Goal: Task Accomplishment & Management: Manage account settings

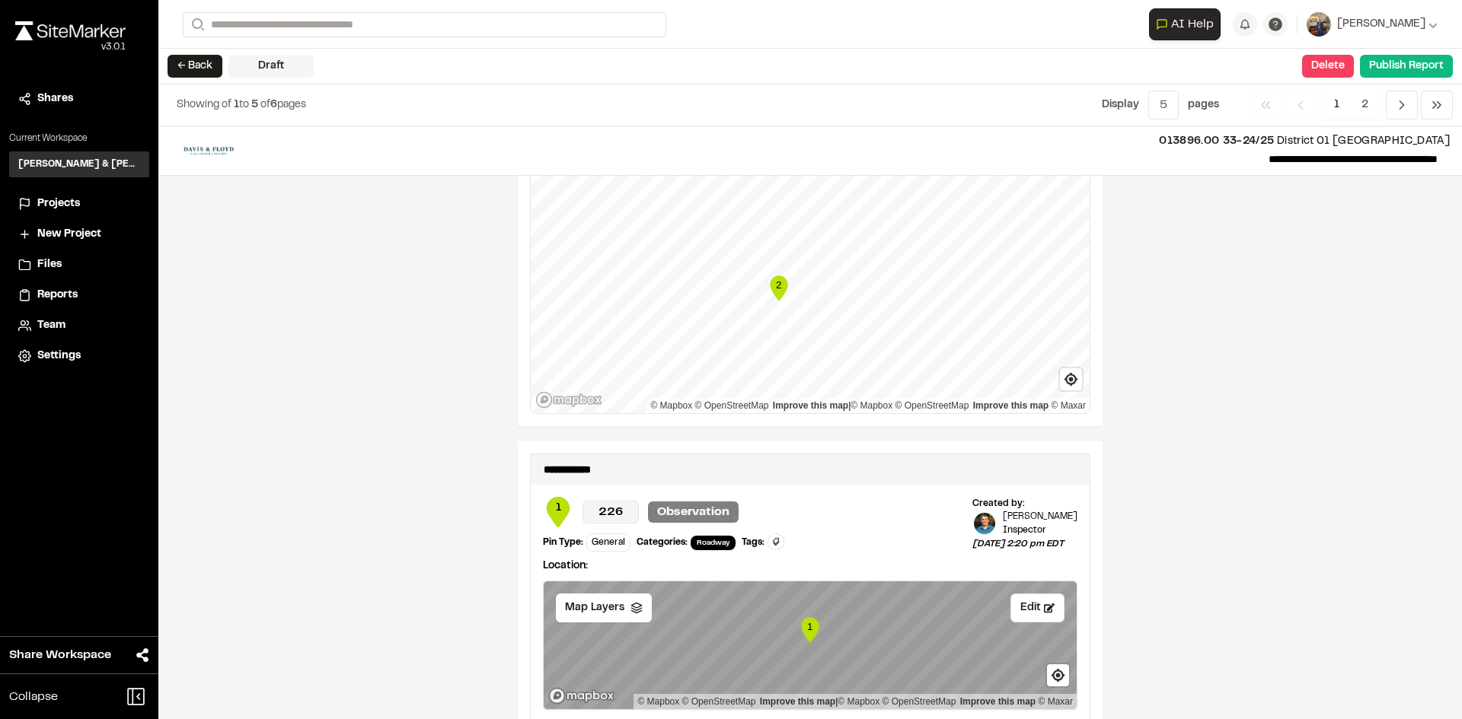
scroll to position [1446, 0]
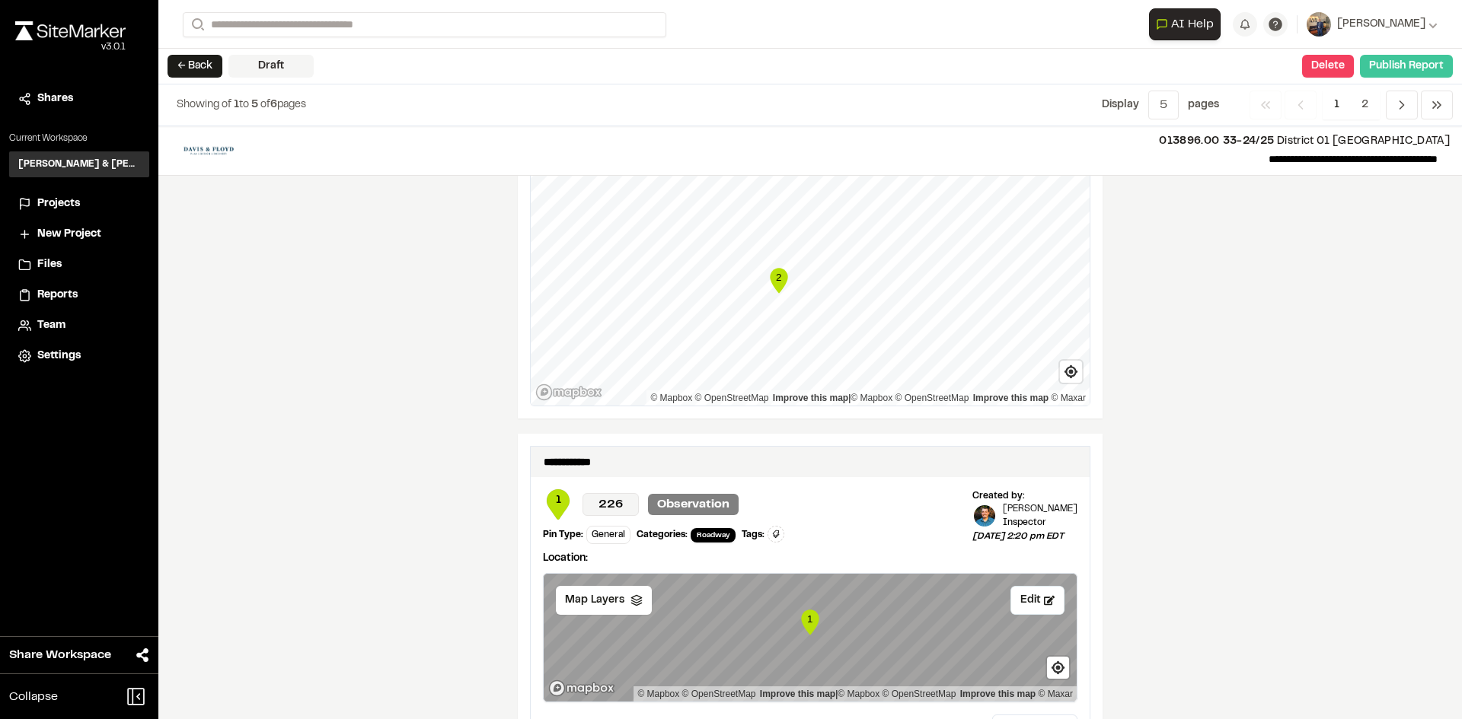
click at [1389, 62] on button "Publish Report" at bounding box center [1406, 66] width 93 height 23
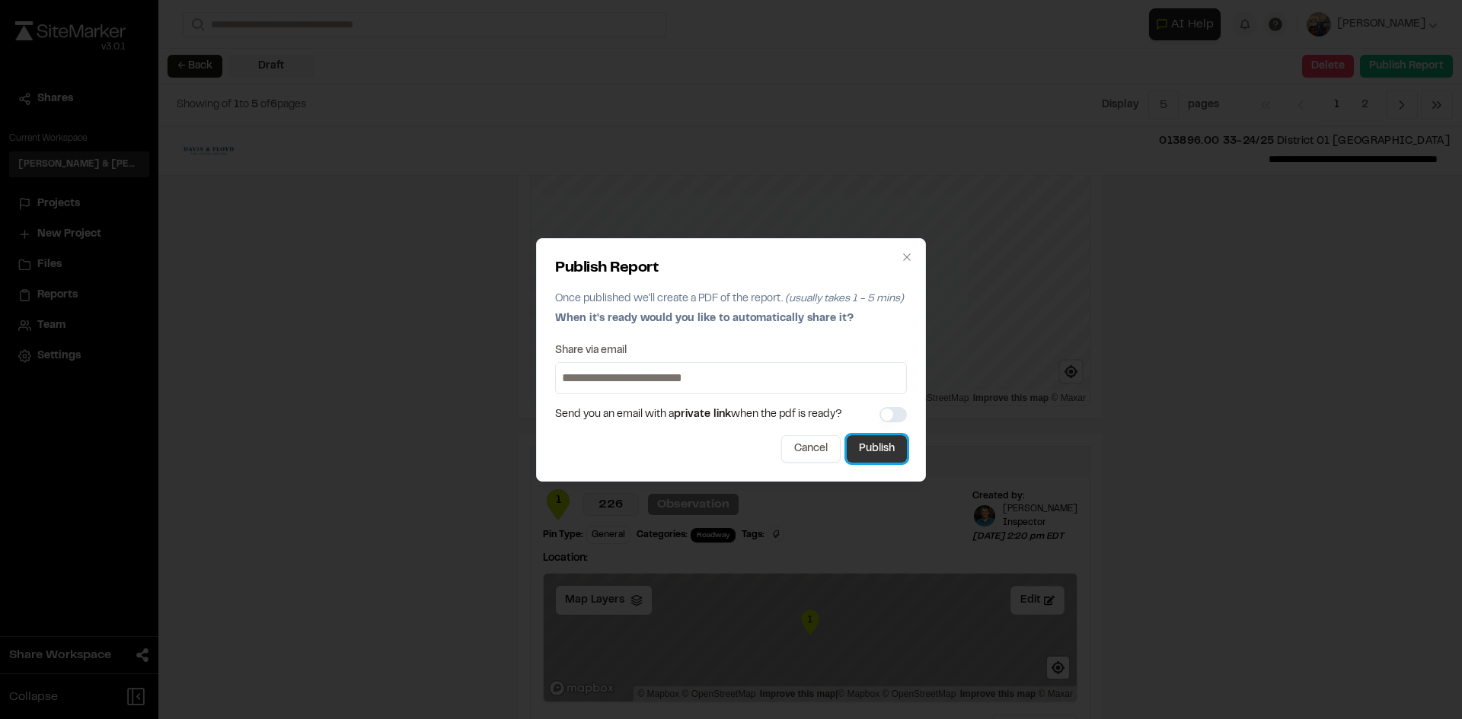
click at [886, 450] on button "Publish" at bounding box center [876, 448] width 60 height 27
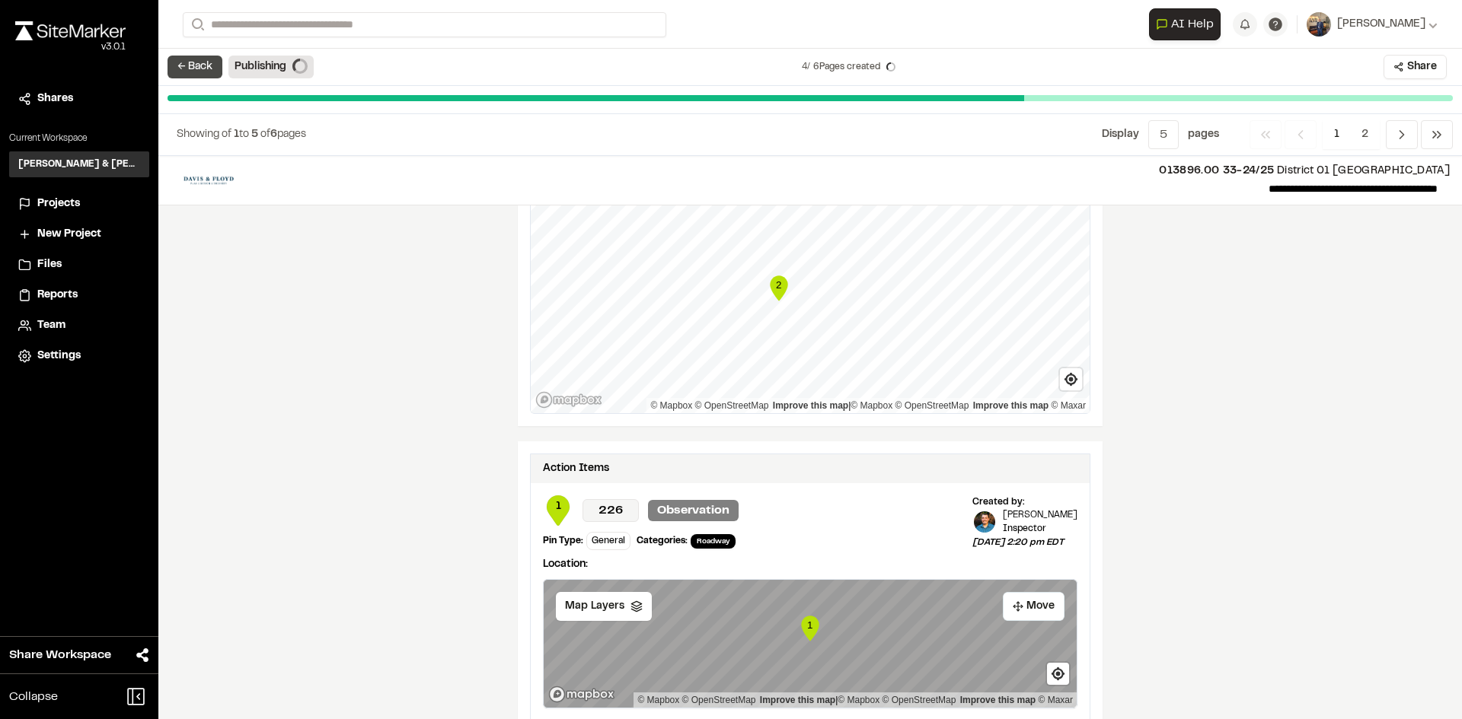
click at [187, 62] on button "← Back" at bounding box center [194, 67] width 55 height 23
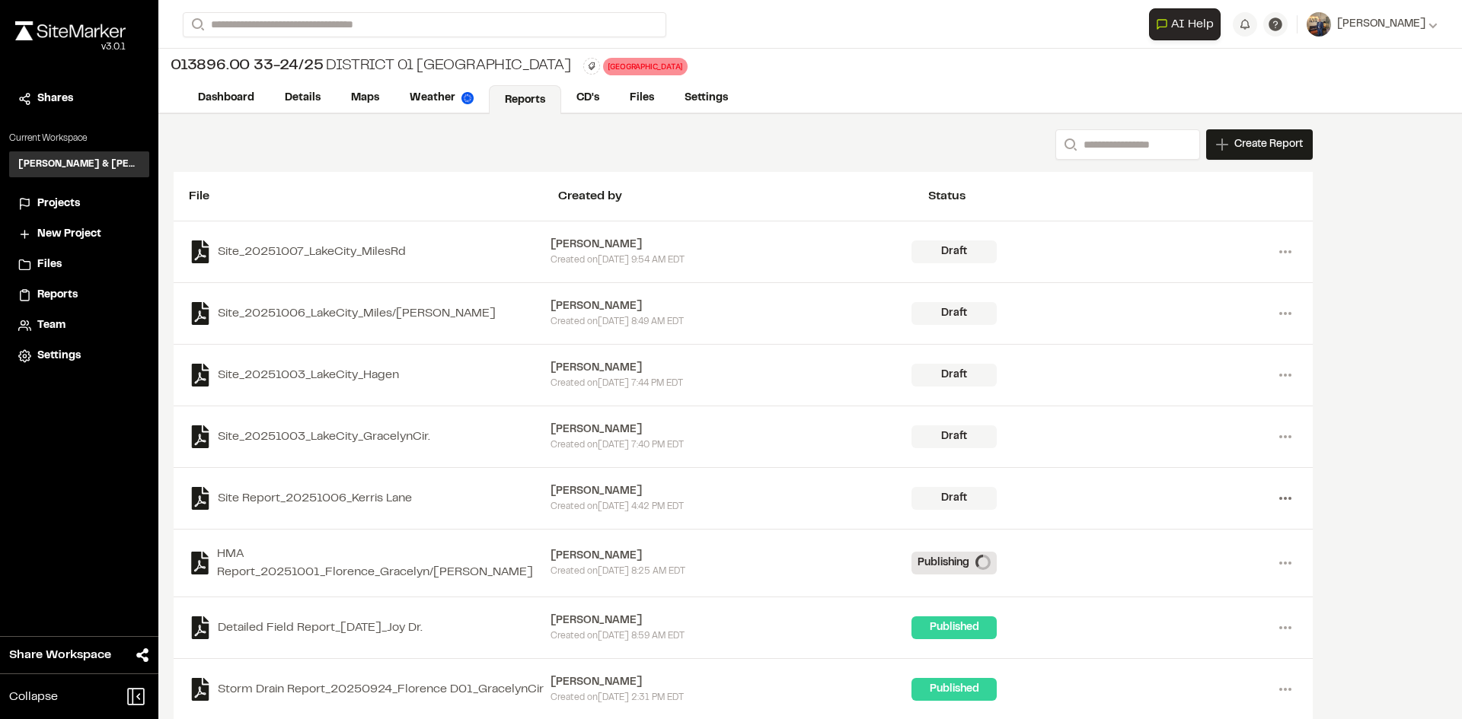
click at [1282, 498] on icon at bounding box center [1285, 498] width 24 height 24
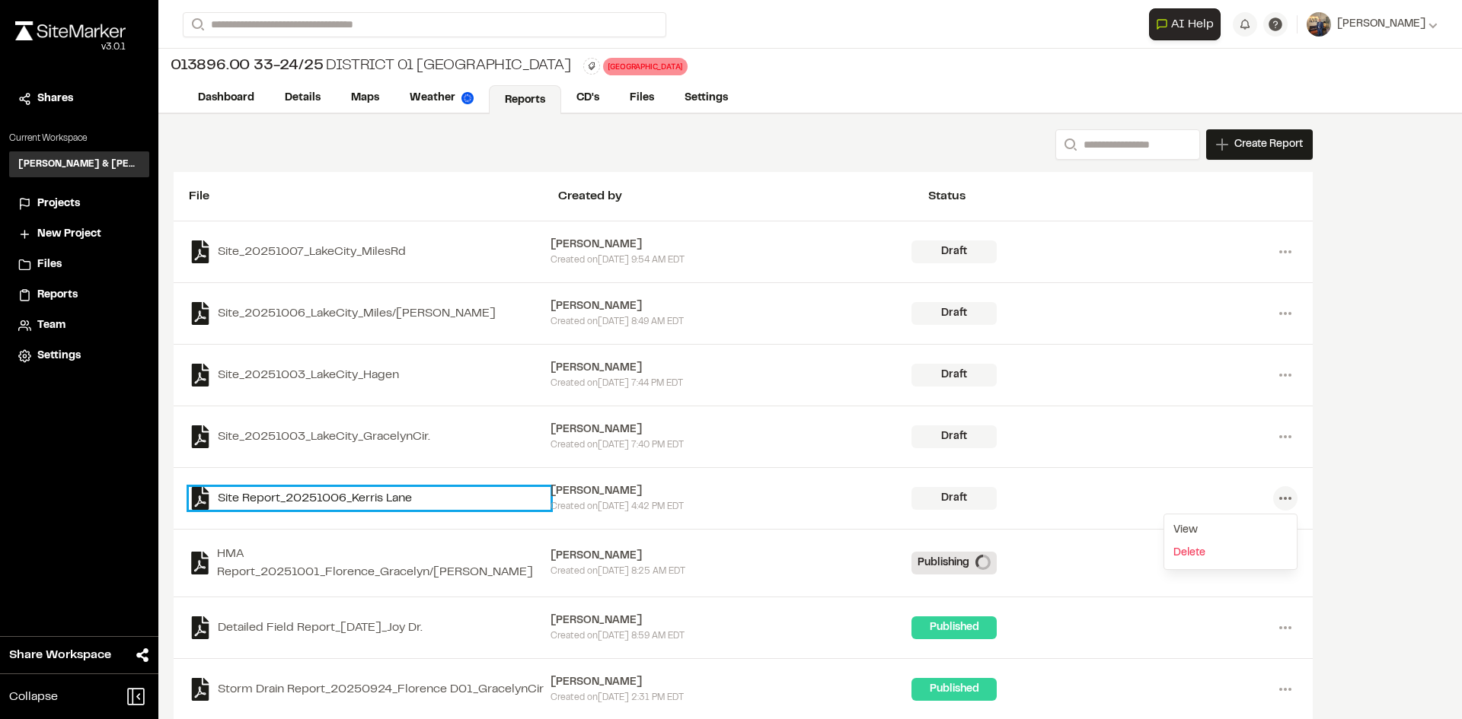
click at [361, 493] on link "Site Report_20251006_Kerris Lane" at bounding box center [370, 498] width 362 height 23
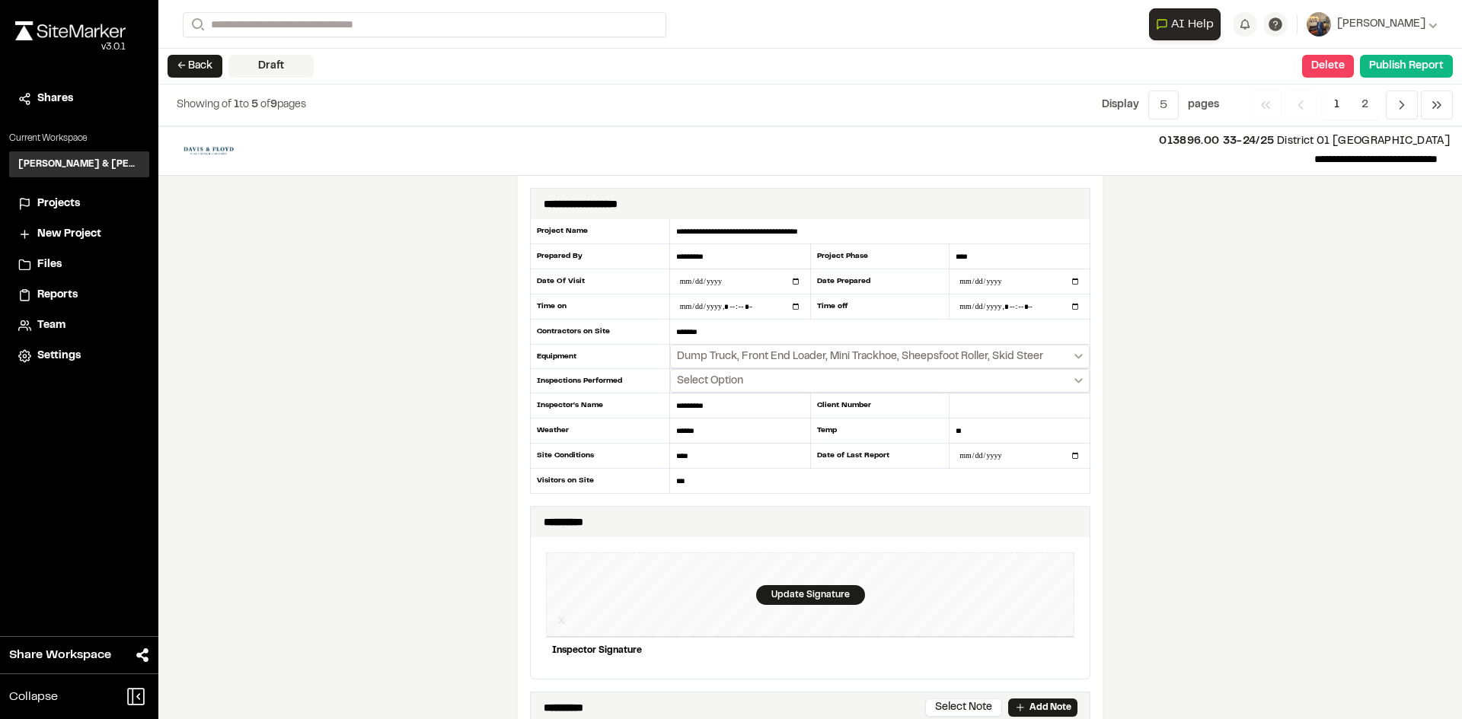
click at [1215, 142] on span "013896.00 33-24/25" at bounding box center [1216, 141] width 115 height 9
click at [1261, 139] on span "013896.00 33-24/25" at bounding box center [1216, 141] width 115 height 9
click at [1312, 59] on button "Delete" at bounding box center [1328, 66] width 52 height 23
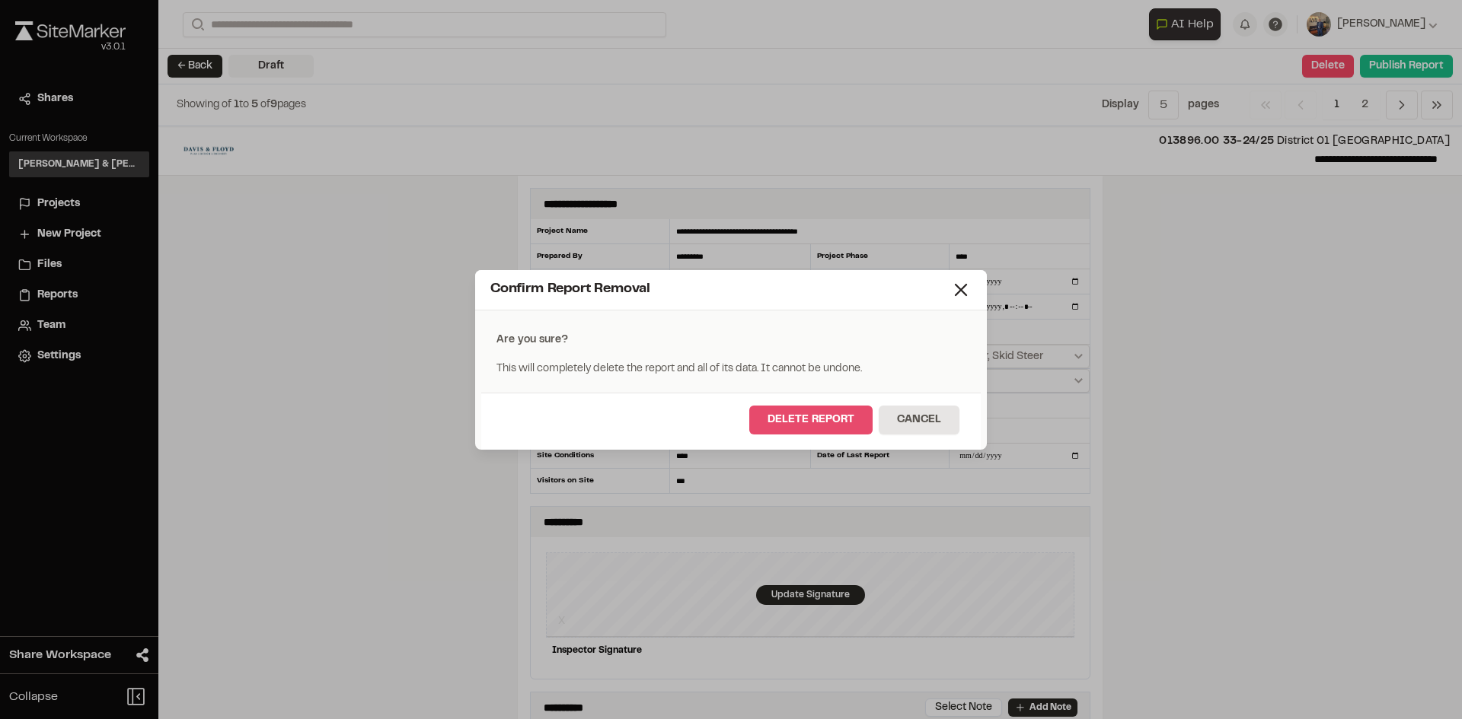
click at [838, 412] on button "Delete Report" at bounding box center [810, 420] width 123 height 29
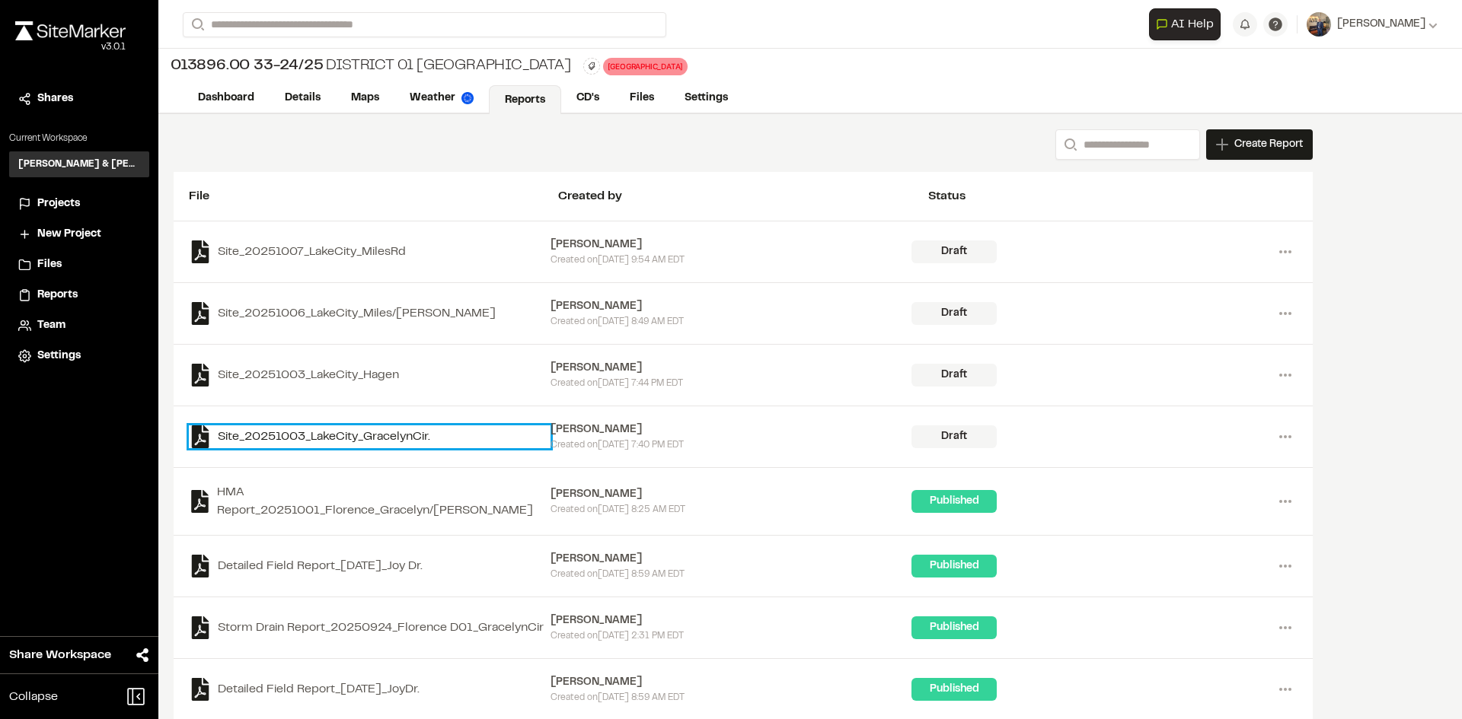
click at [378, 439] on link "Site_20251003_LakeCity_GracelynCir." at bounding box center [370, 437] width 362 height 23
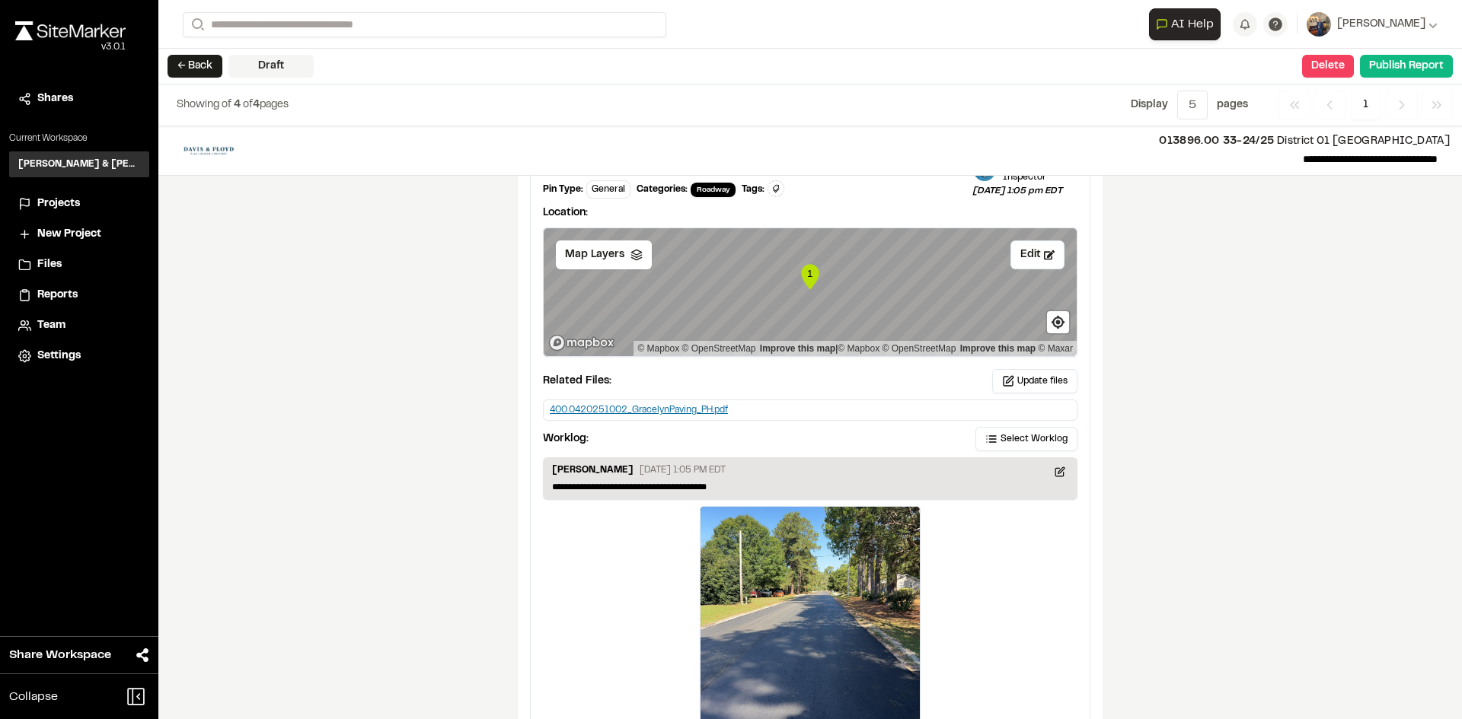
scroll to position [1771, 0]
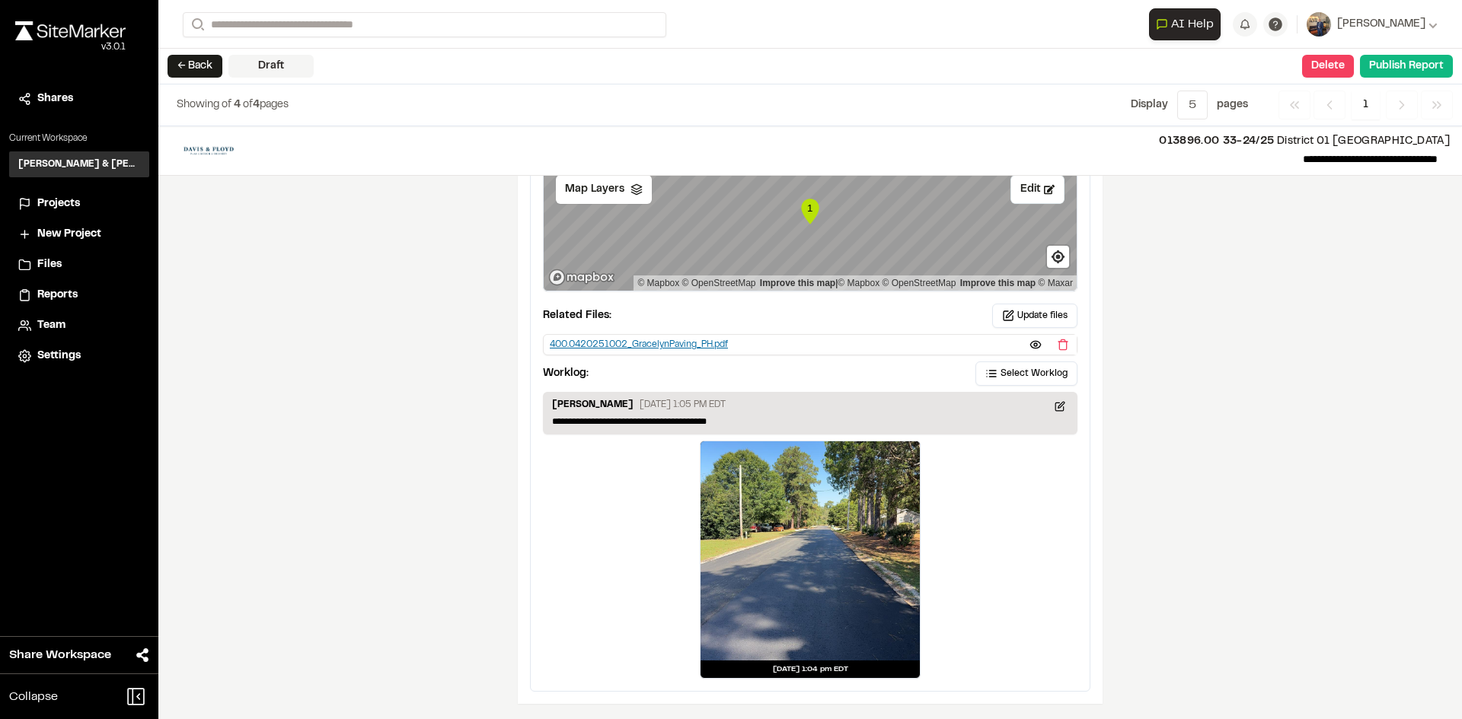
click at [607, 343] on div "400.0420251002_GracelynPaving_PH.pdf" at bounding box center [639, 345] width 178 height 14
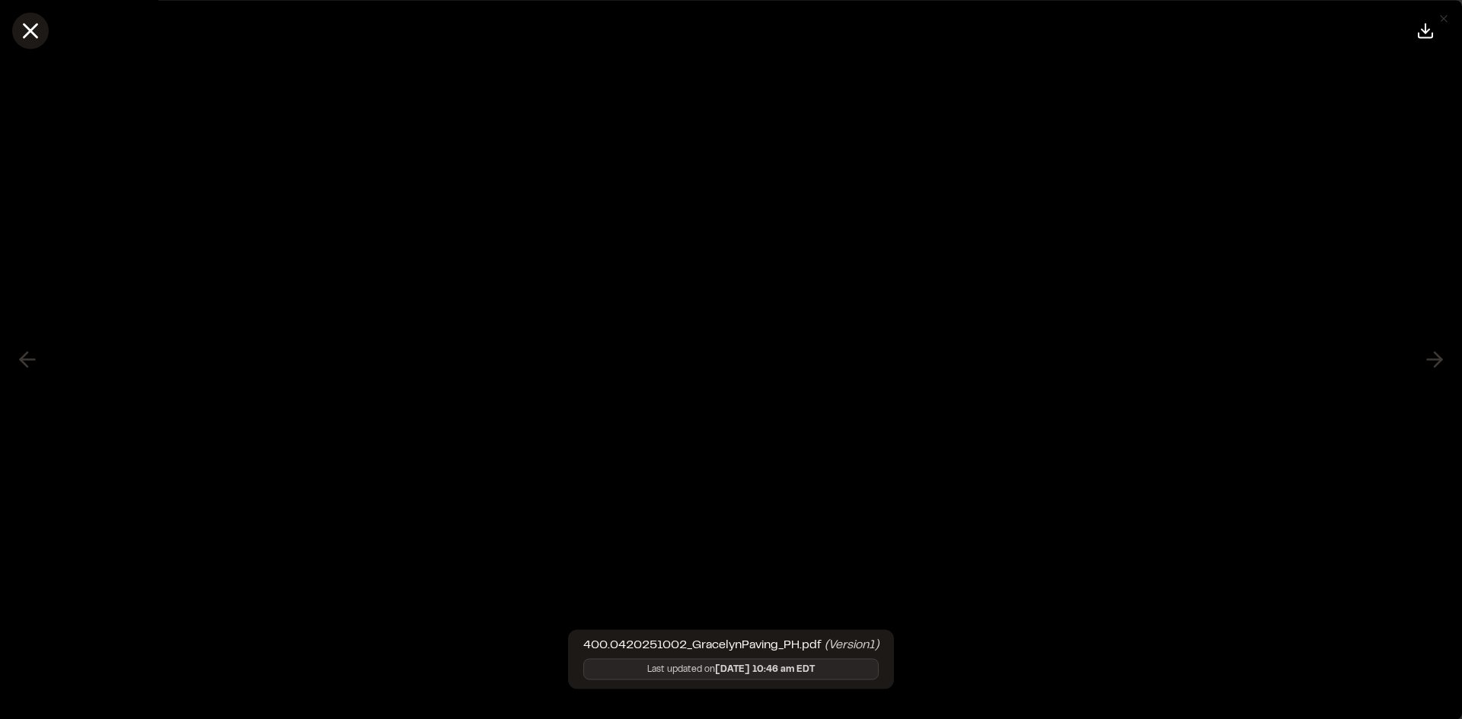
click at [30, 33] on icon at bounding box center [31, 31] width 26 height 26
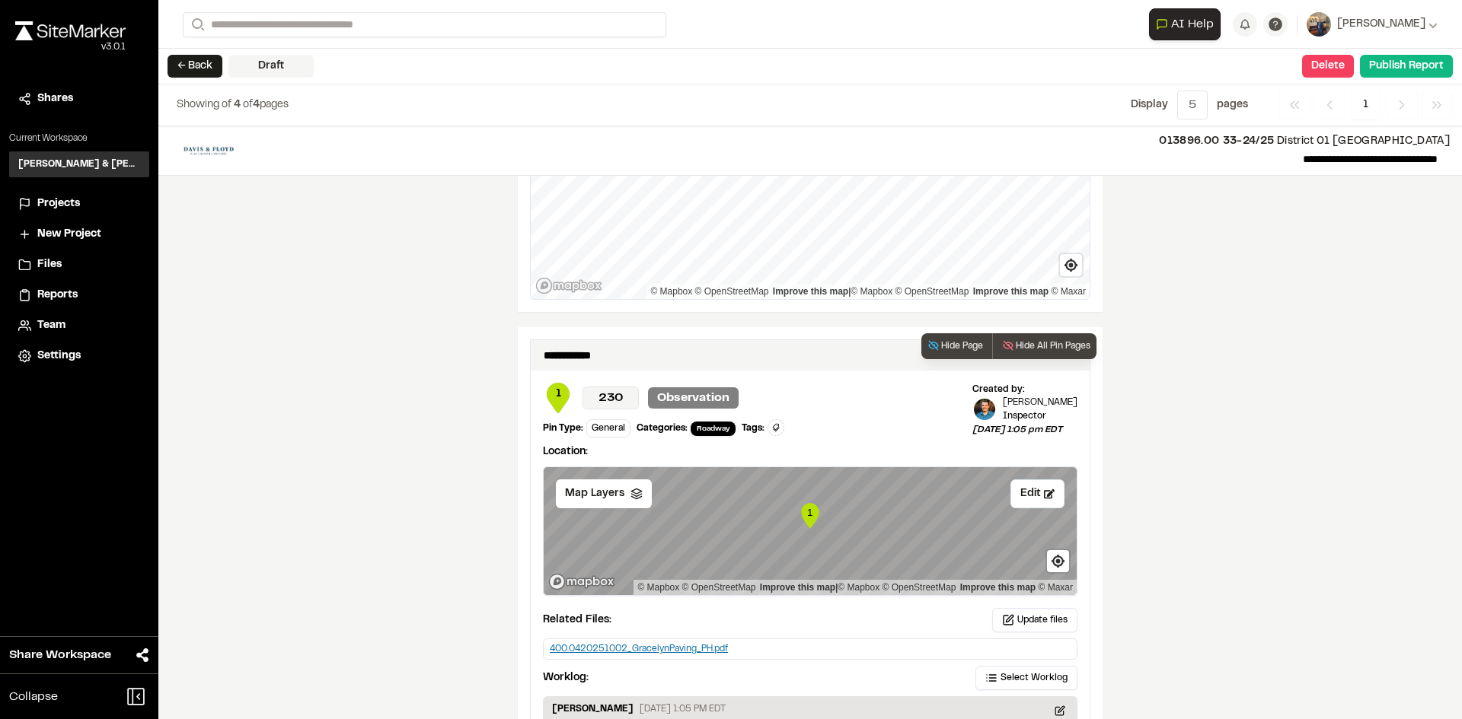
scroll to position [1086, 0]
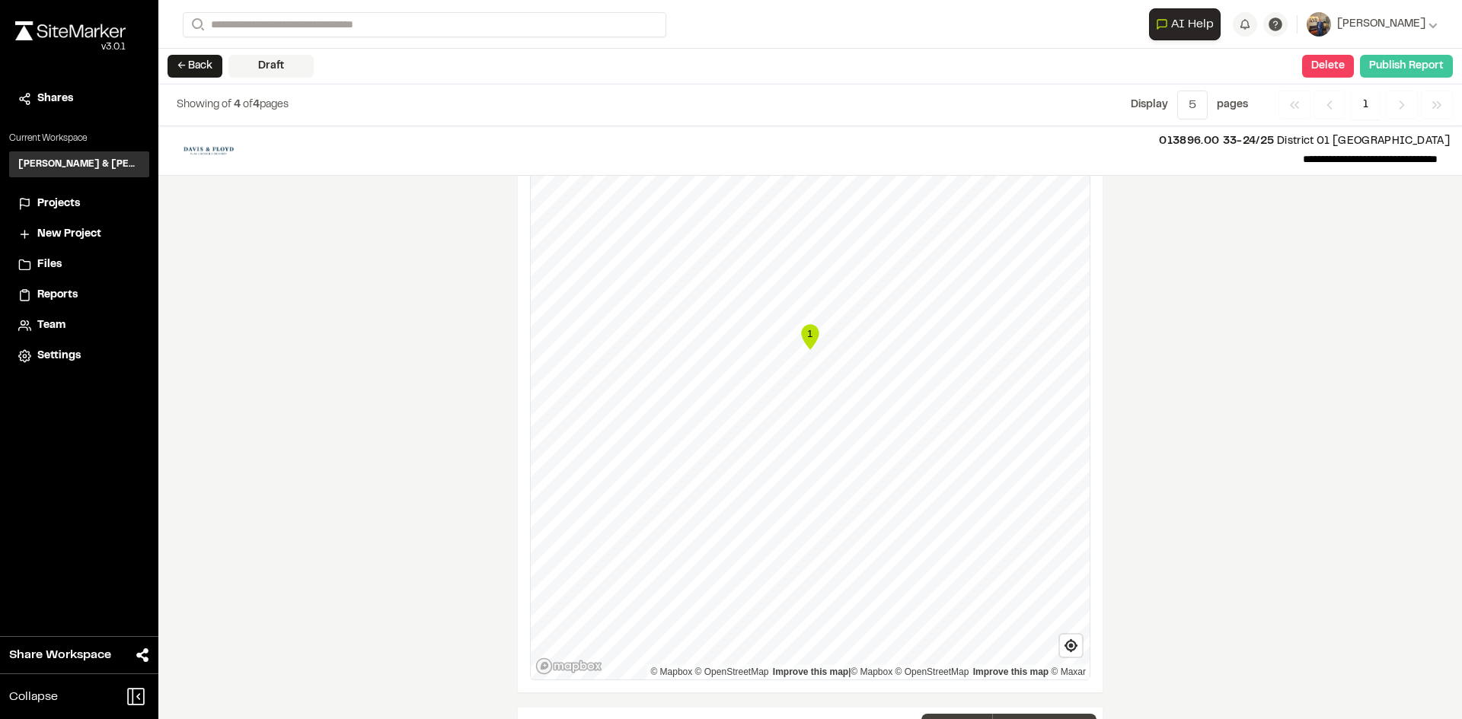
click at [1395, 65] on button "Publish Report" at bounding box center [1406, 66] width 93 height 23
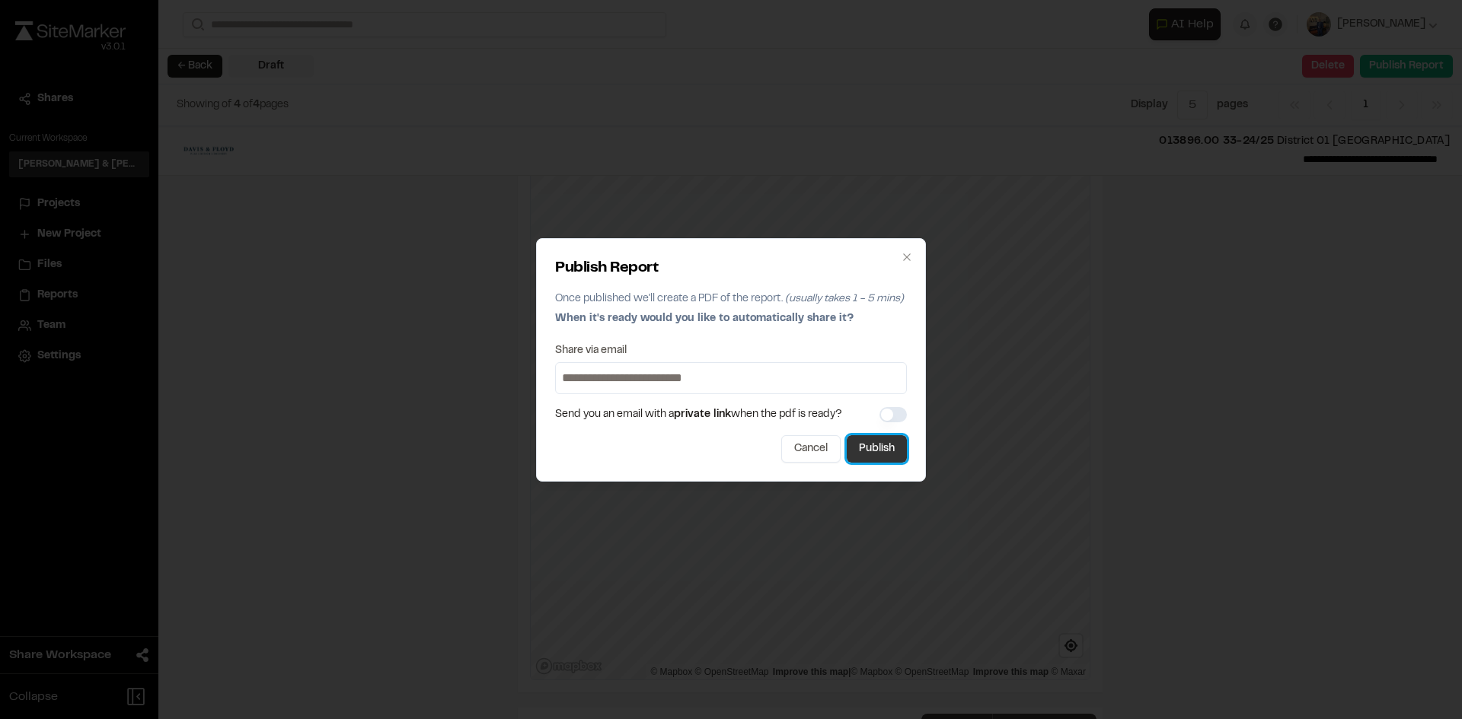
click at [878, 445] on button "Publish" at bounding box center [876, 448] width 60 height 27
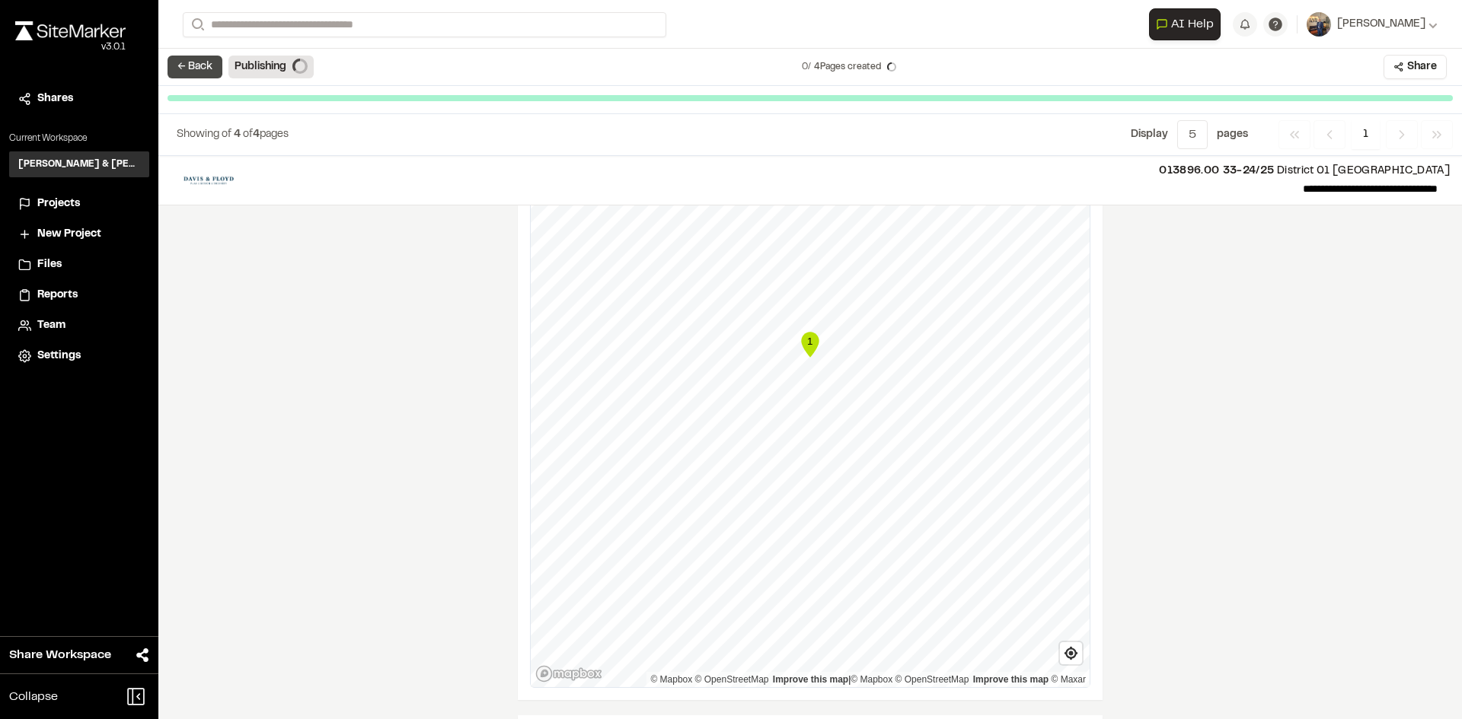
click at [181, 74] on button "← Back" at bounding box center [194, 67] width 55 height 23
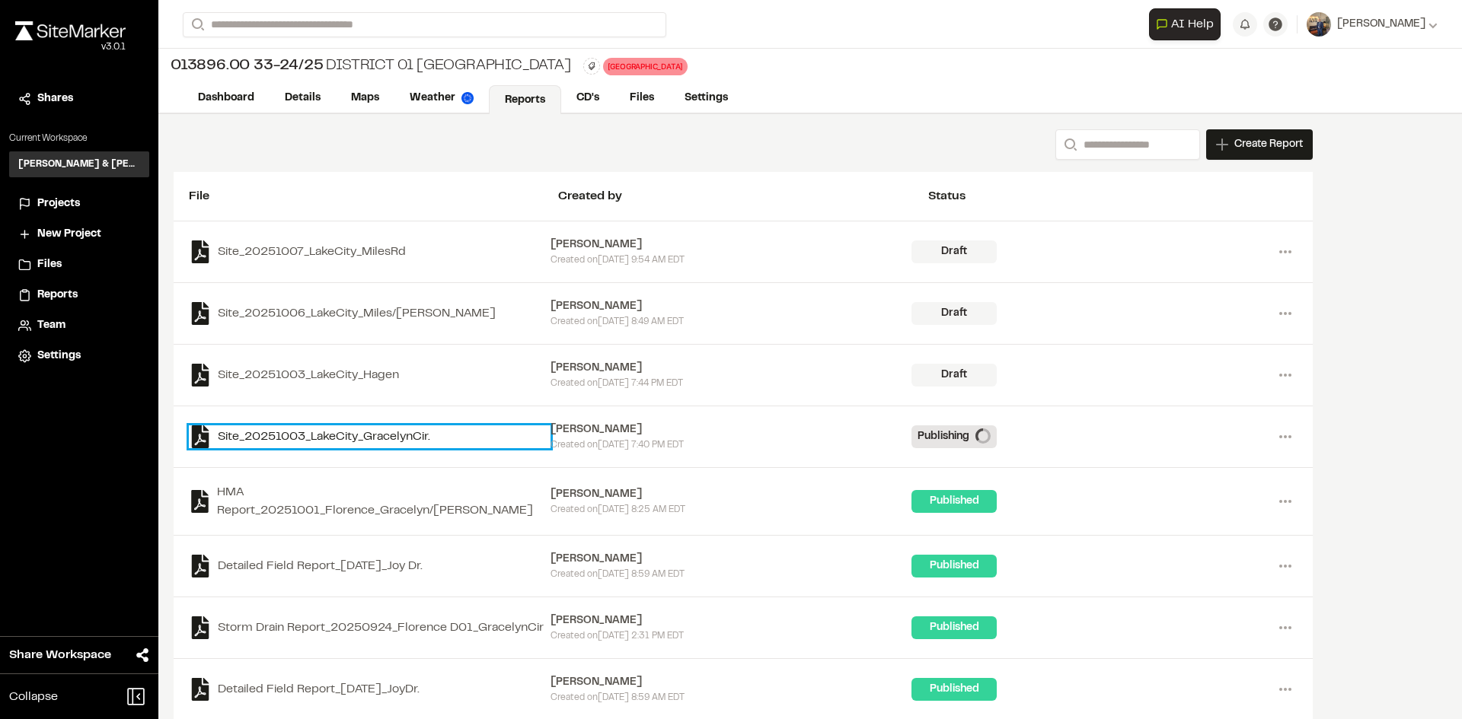
click at [321, 437] on link "Site_20251003_LakeCity_GracelynCir." at bounding box center [370, 437] width 362 height 23
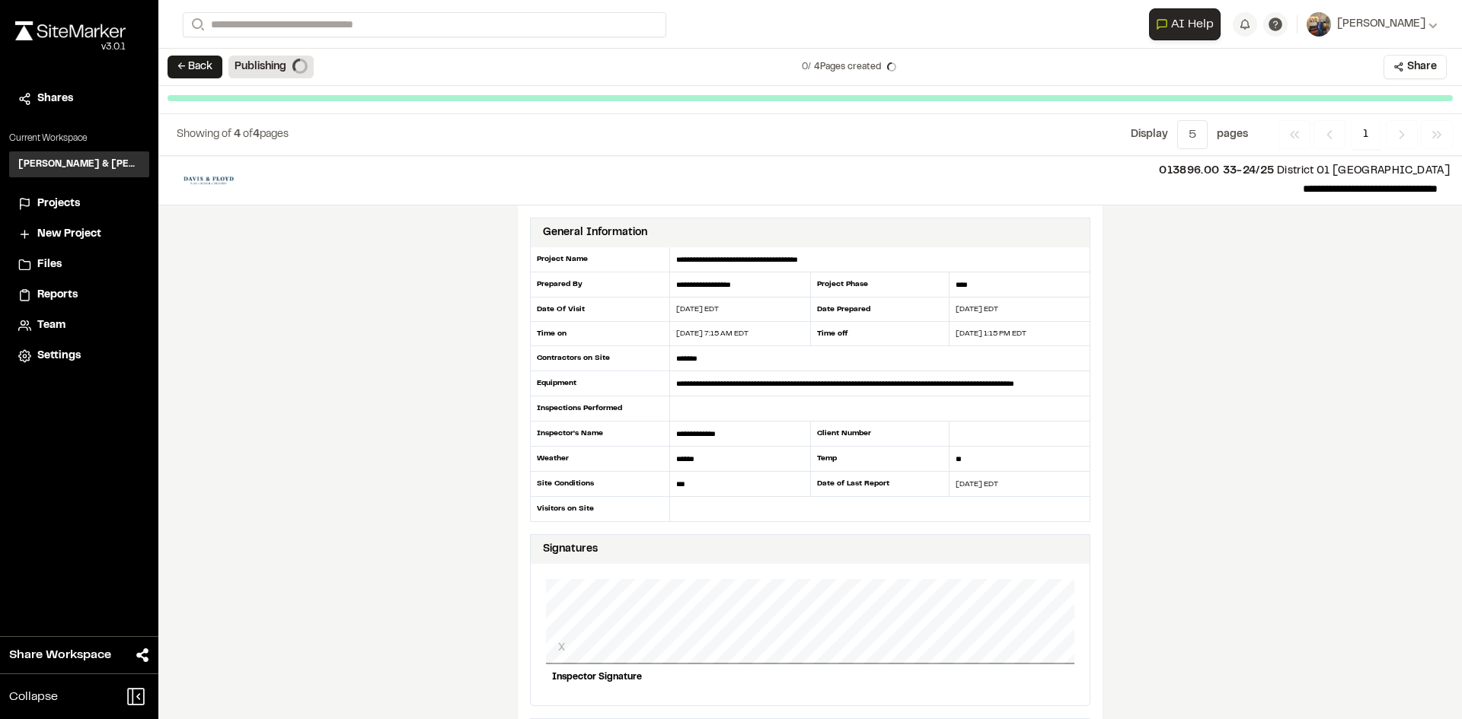
click at [1274, 190] on p "**********" at bounding box center [848, 189] width 1179 height 18
click at [1259, 187] on p "**********" at bounding box center [848, 189] width 1179 height 18
click at [1267, 190] on p "**********" at bounding box center [848, 189] width 1179 height 18
click at [1312, 187] on p "**********" at bounding box center [848, 189] width 1179 height 18
click at [1364, 186] on p "**********" at bounding box center [848, 189] width 1179 height 18
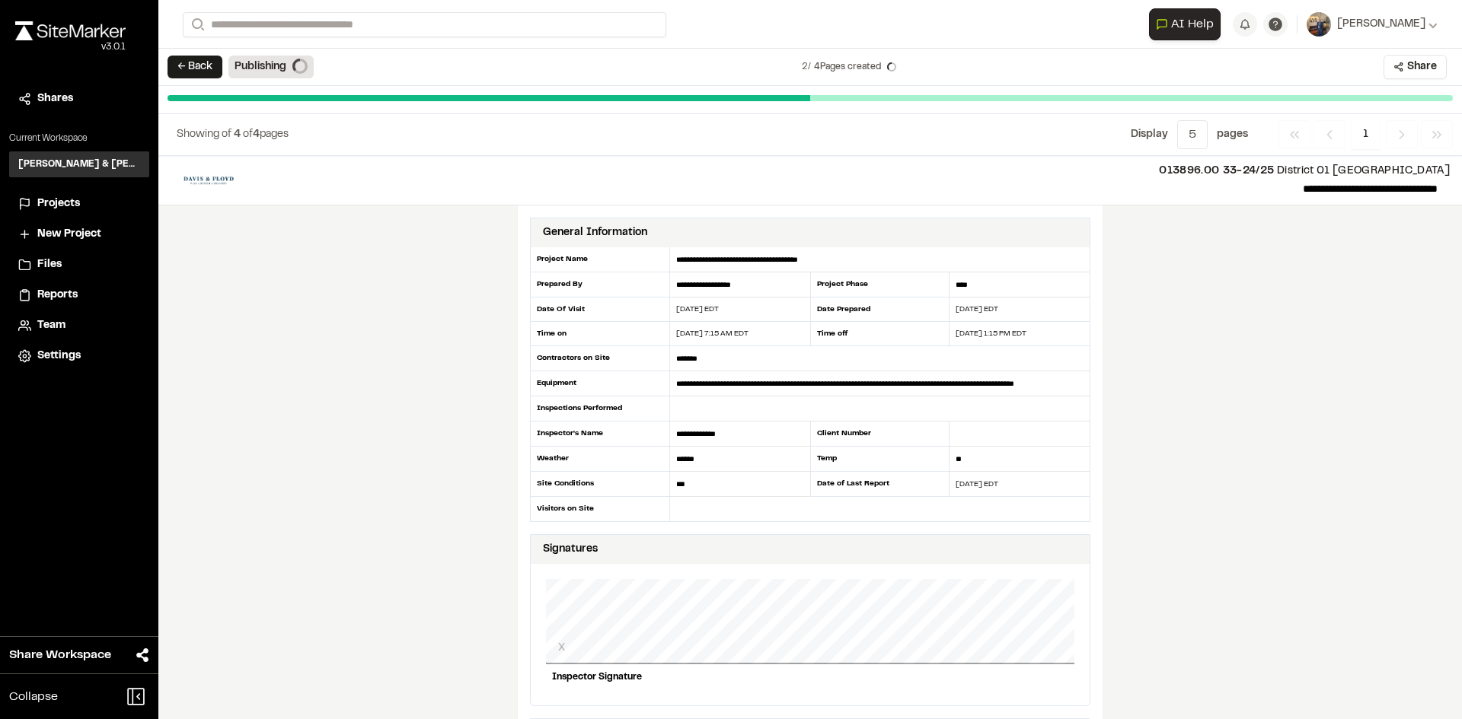
click at [1220, 169] on span "013896.00 33-24/25" at bounding box center [1216, 171] width 115 height 9
drag, startPoint x: 1253, startPoint y: 186, endPoint x: 1274, endPoint y: 180, distance: 21.2
click at [1274, 180] on p "**********" at bounding box center [848, 189] width 1179 height 18
click at [1220, 183] on p "**********" at bounding box center [848, 189] width 1179 height 18
click at [209, 65] on button "← Back" at bounding box center [194, 67] width 55 height 23
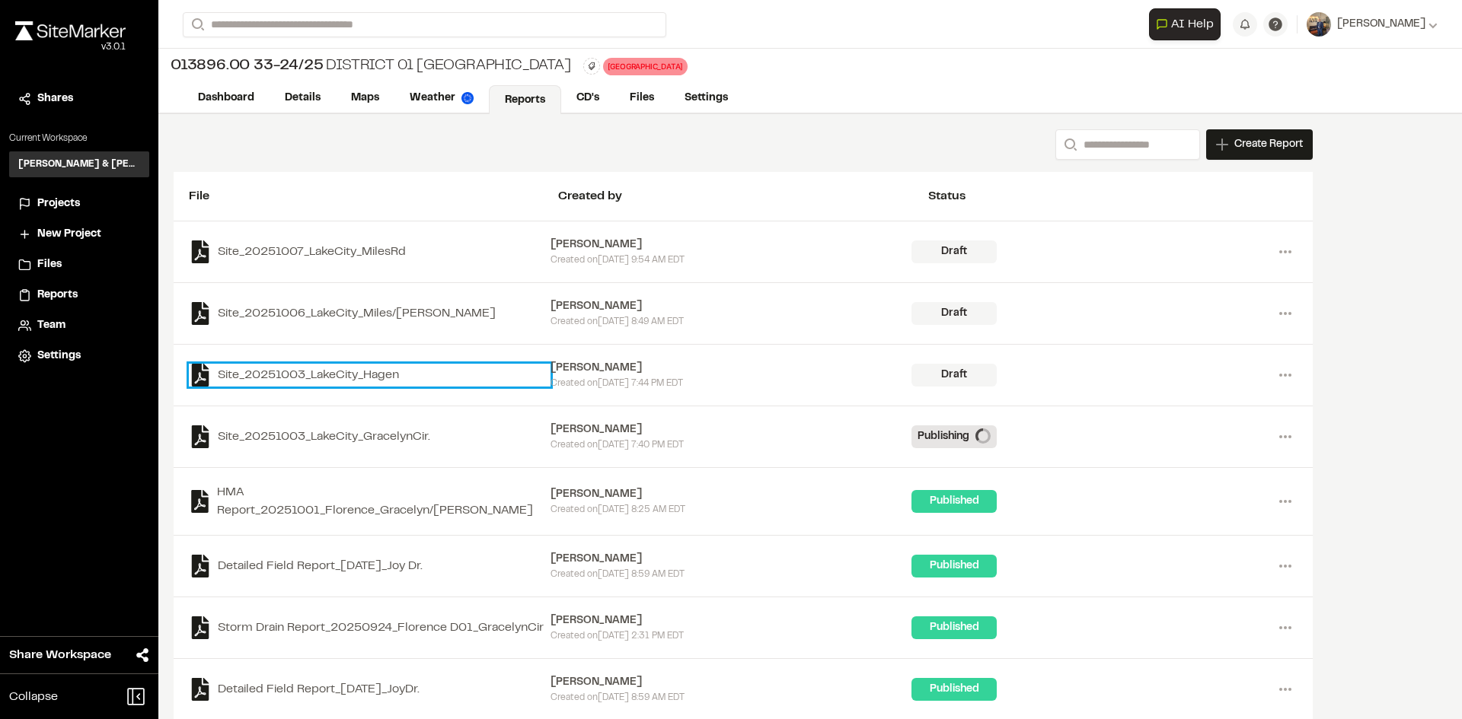
drag, startPoint x: 275, startPoint y: 435, endPoint x: 276, endPoint y: 369, distance: 66.2
click at [276, 369] on link "Site_20251003_LakeCity_Hagen" at bounding box center [370, 375] width 362 height 23
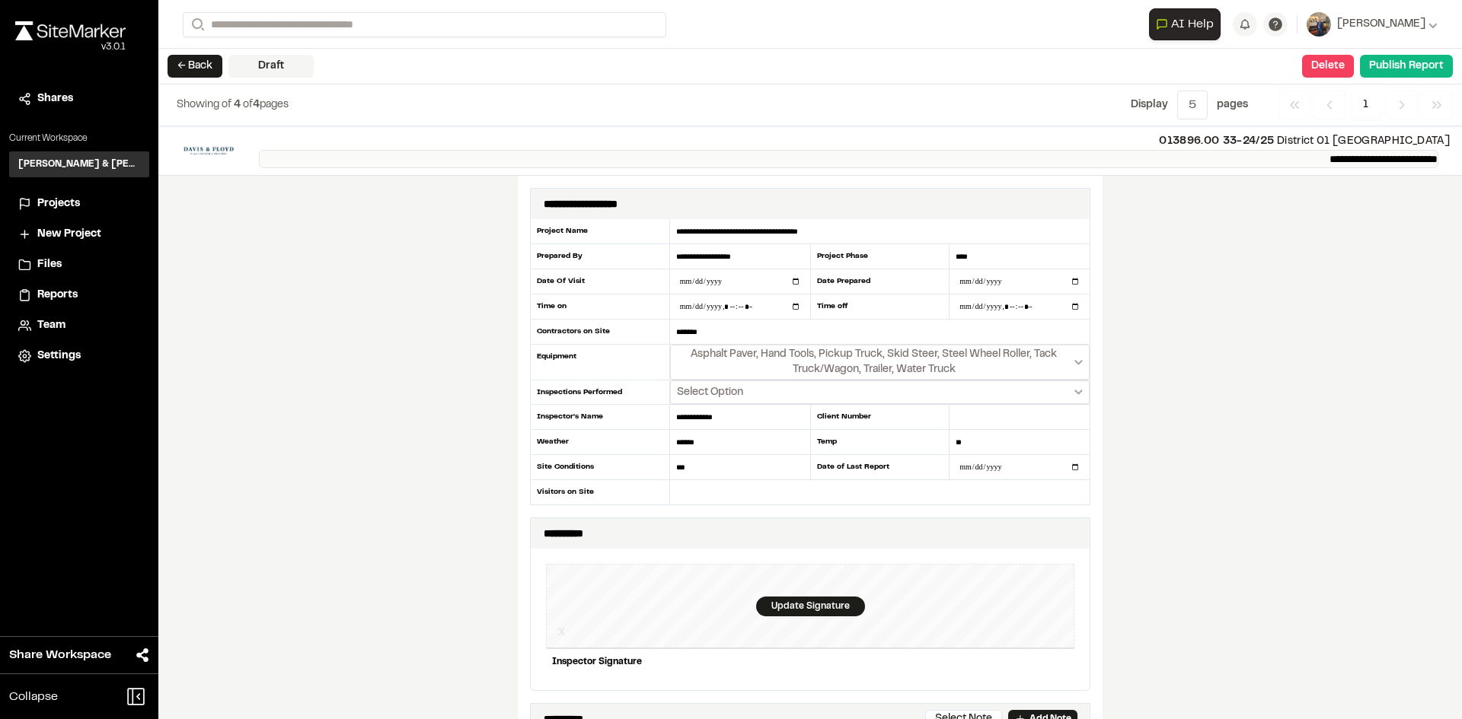
click at [1277, 158] on p "**********" at bounding box center [848, 159] width 1179 height 18
drag, startPoint x: 1277, startPoint y: 158, endPoint x: 1299, endPoint y: 155, distance: 22.3
click at [1299, 155] on p "**********" at bounding box center [848, 159] width 1179 height 18
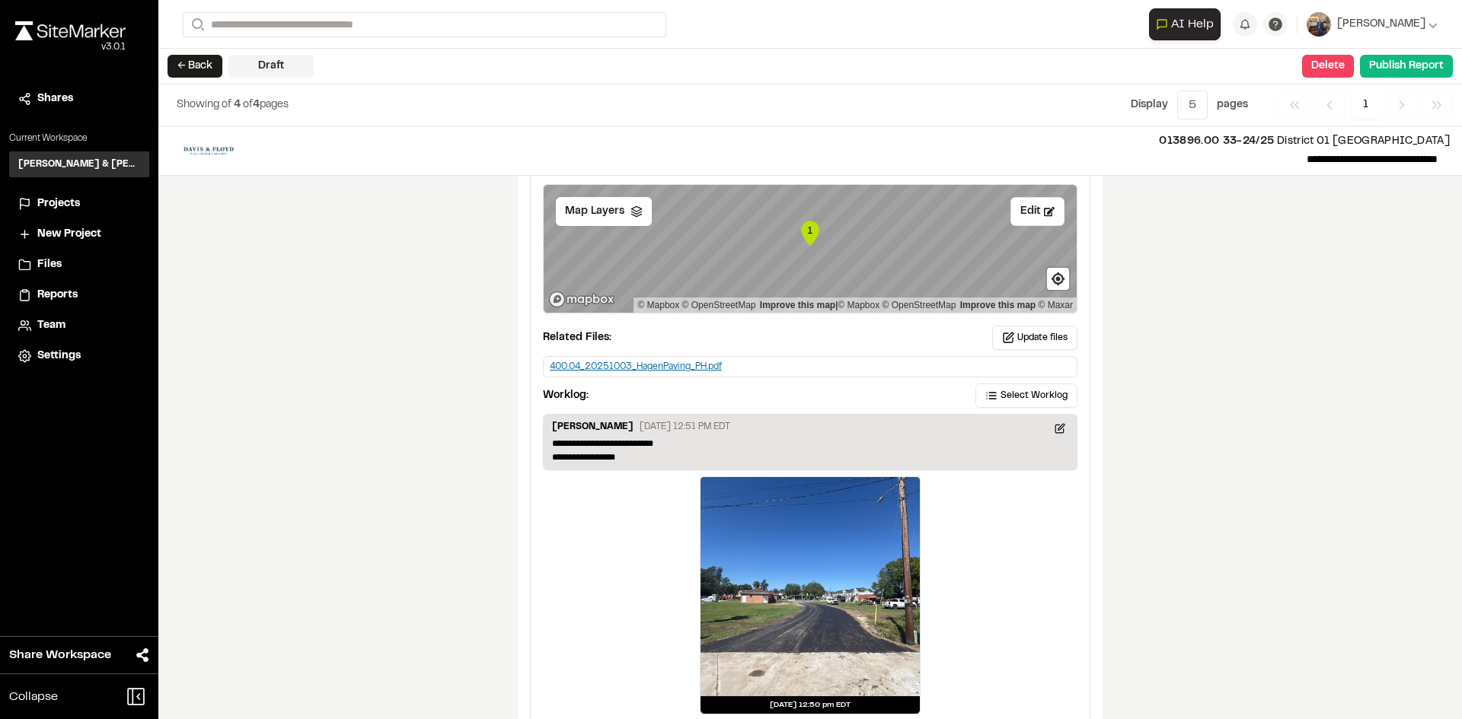
scroll to position [1787, 0]
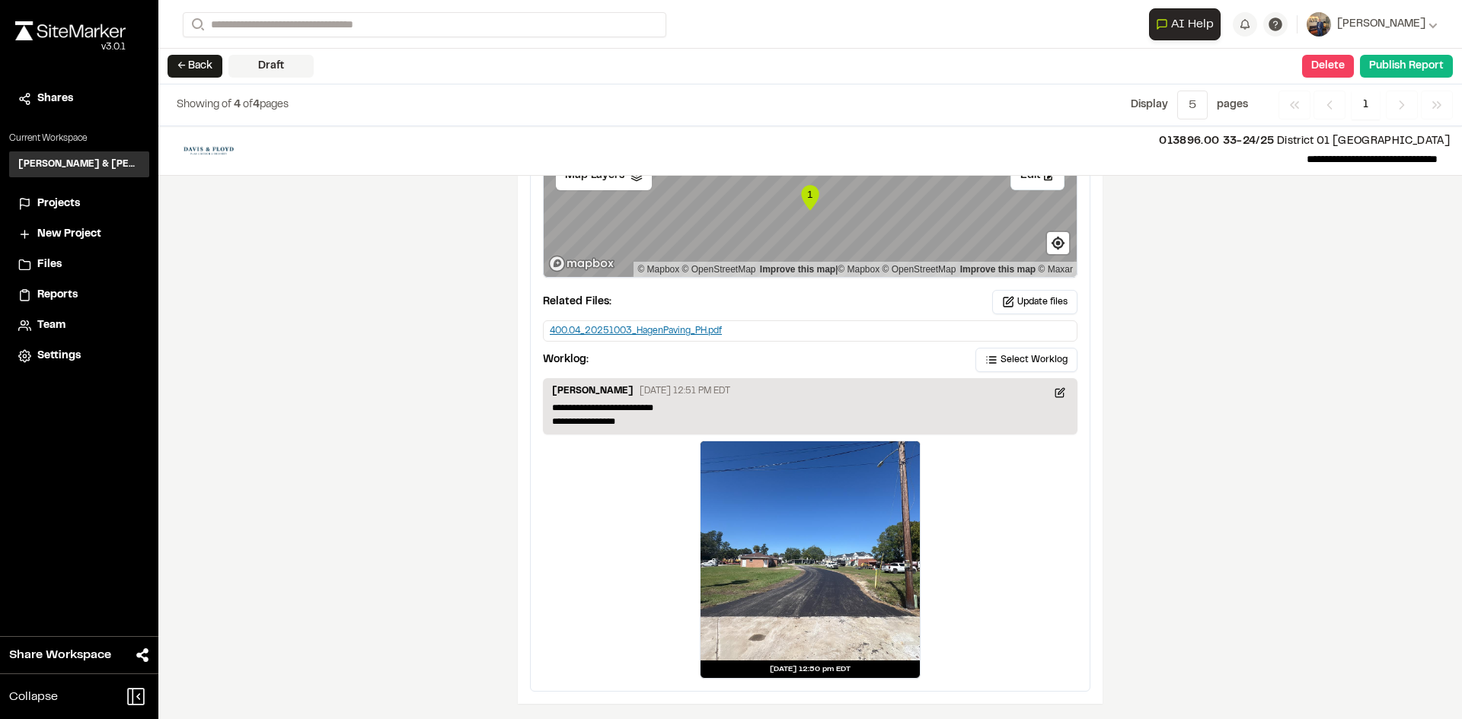
click at [795, 576] on div at bounding box center [809, 551] width 219 height 219
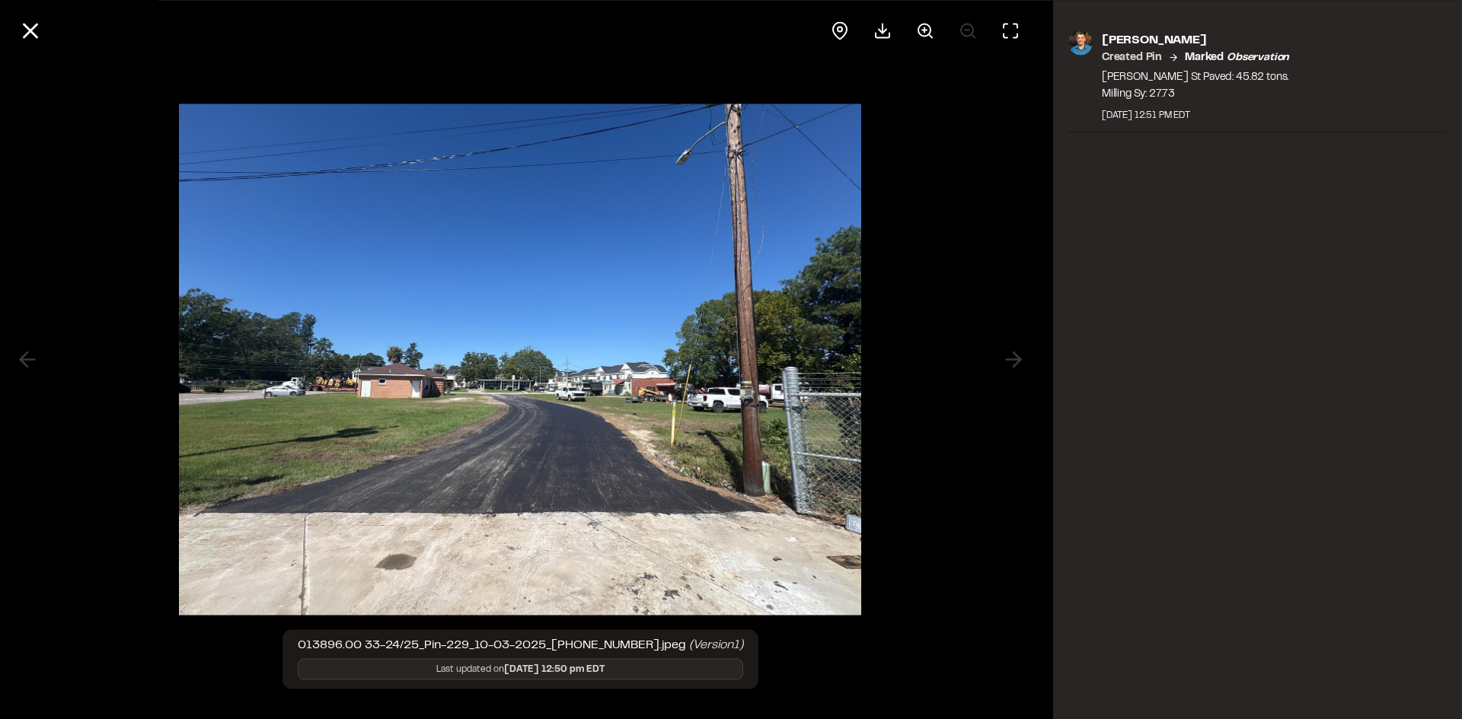
click at [499, 452] on img at bounding box center [520, 360] width 682 height 542
click at [932, 30] on icon at bounding box center [925, 30] width 18 height 18
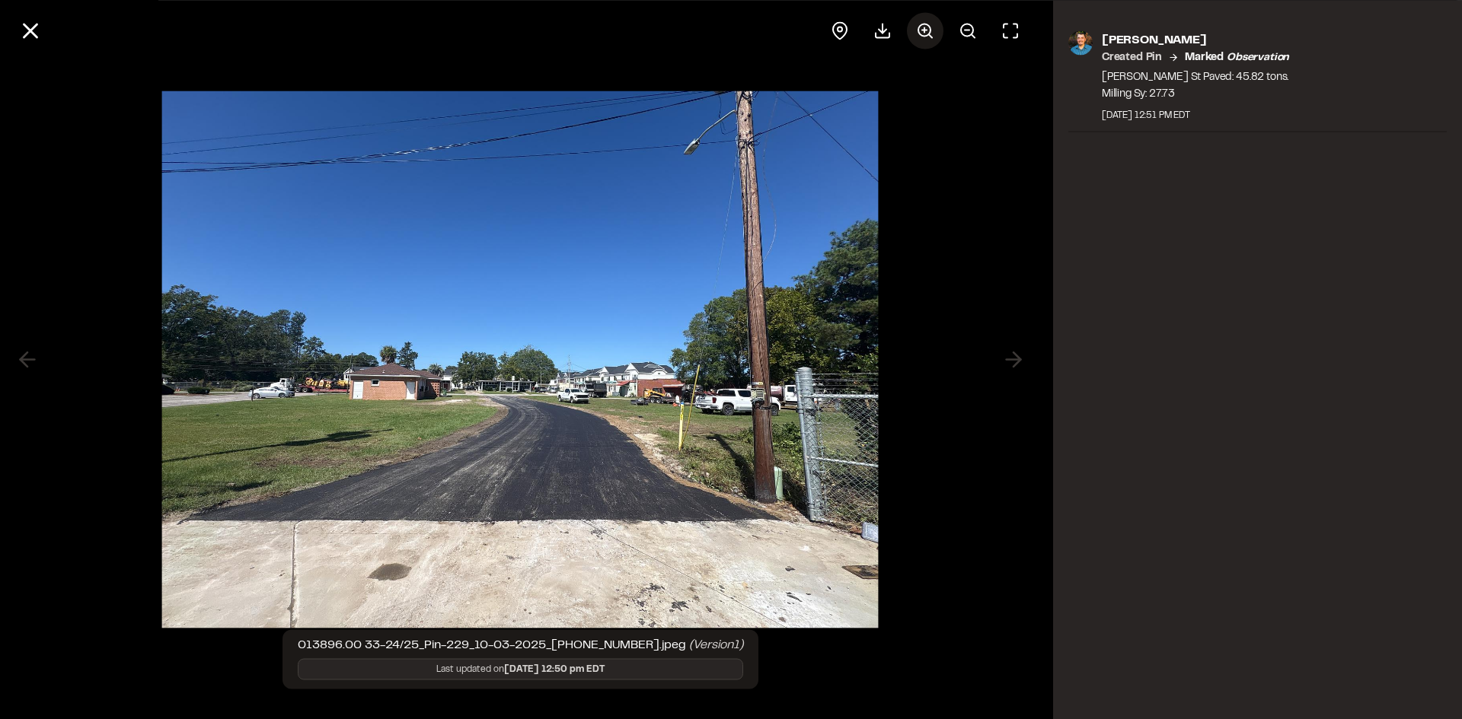
click at [932, 30] on icon at bounding box center [925, 30] width 18 height 18
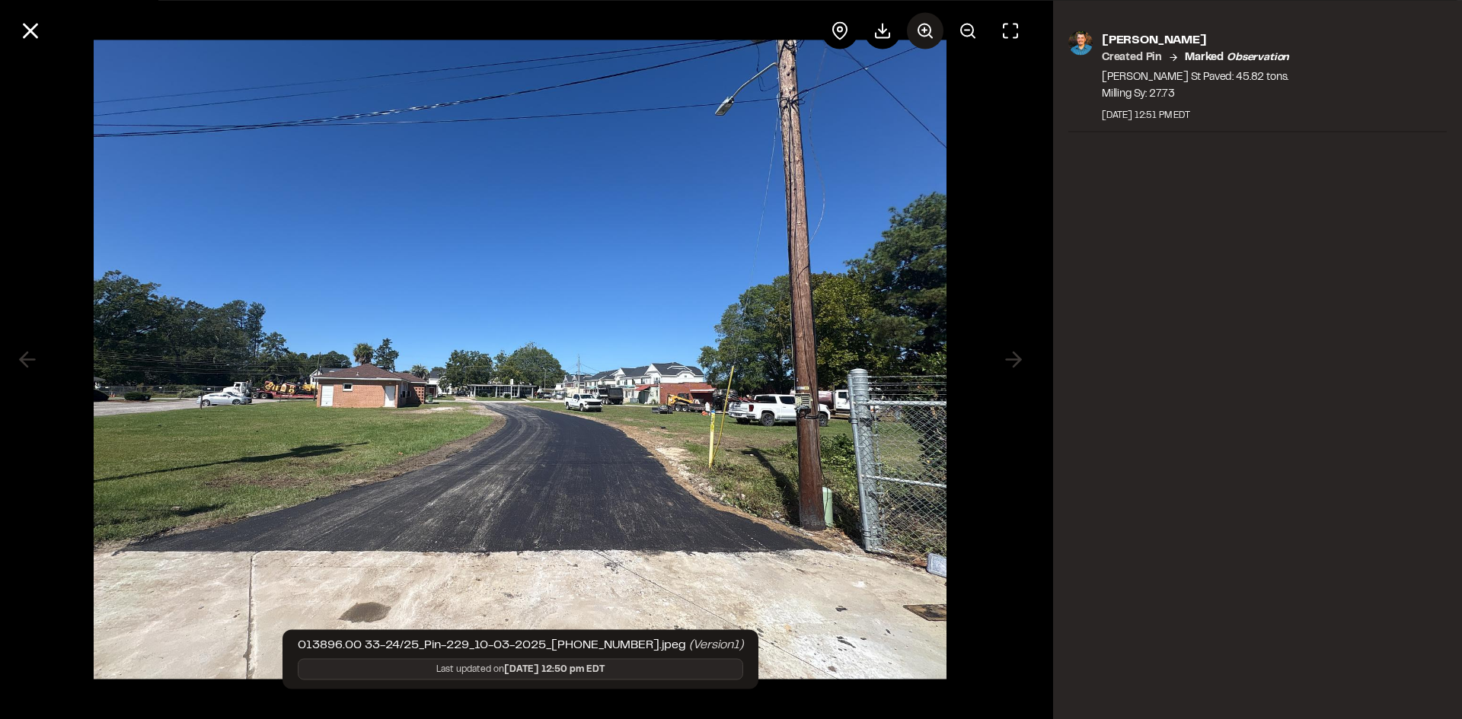
click at [932, 30] on icon at bounding box center [925, 30] width 18 height 18
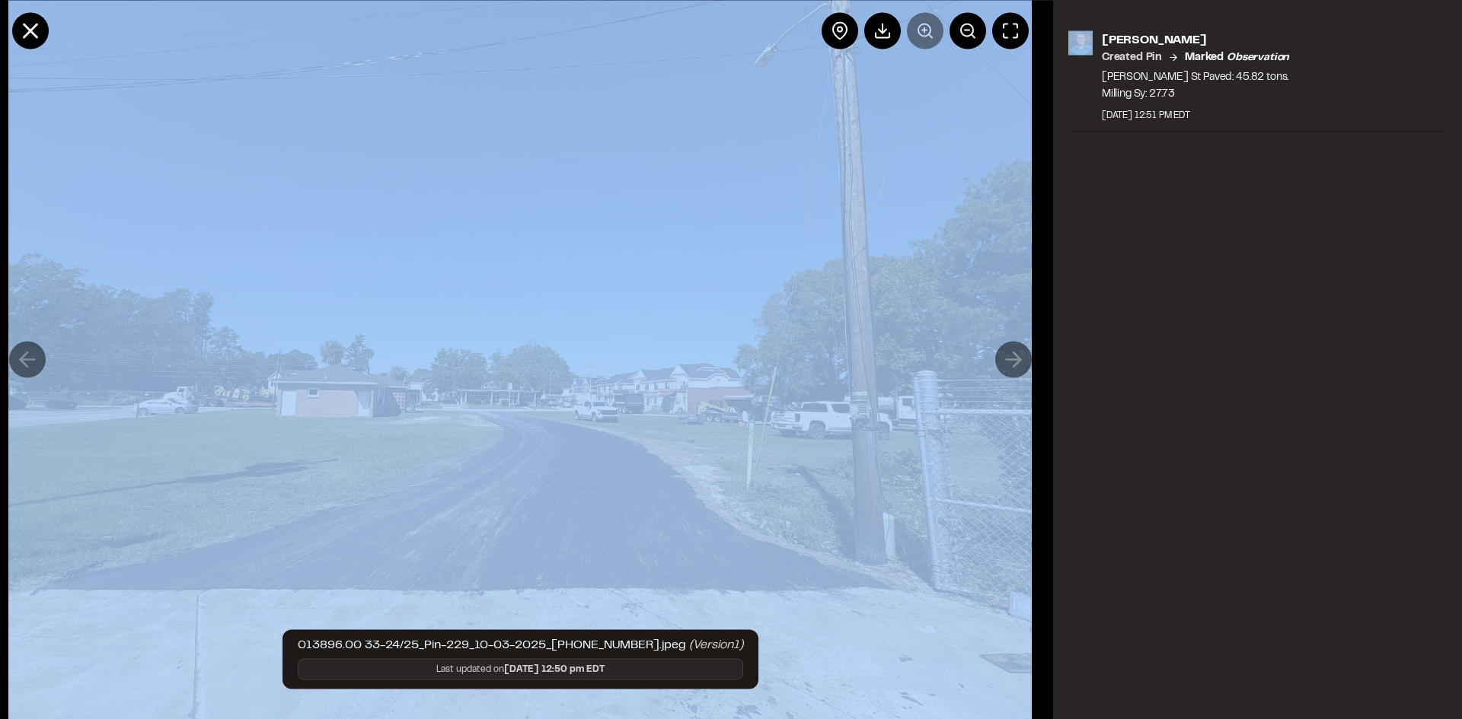
click at [932, 30] on div at bounding box center [924, 30] width 207 height 37
click at [964, 33] on icon at bounding box center [967, 30] width 18 height 18
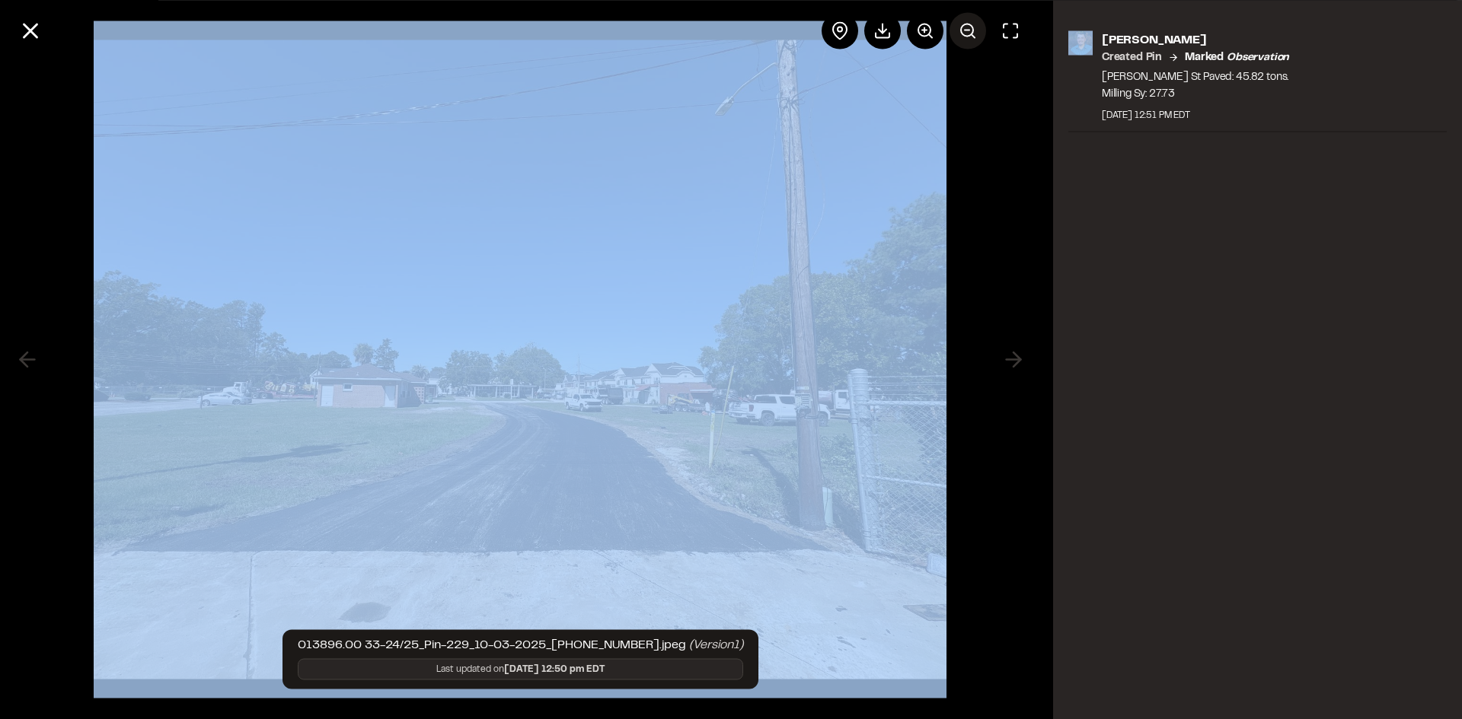
click at [964, 33] on icon at bounding box center [967, 30] width 18 height 18
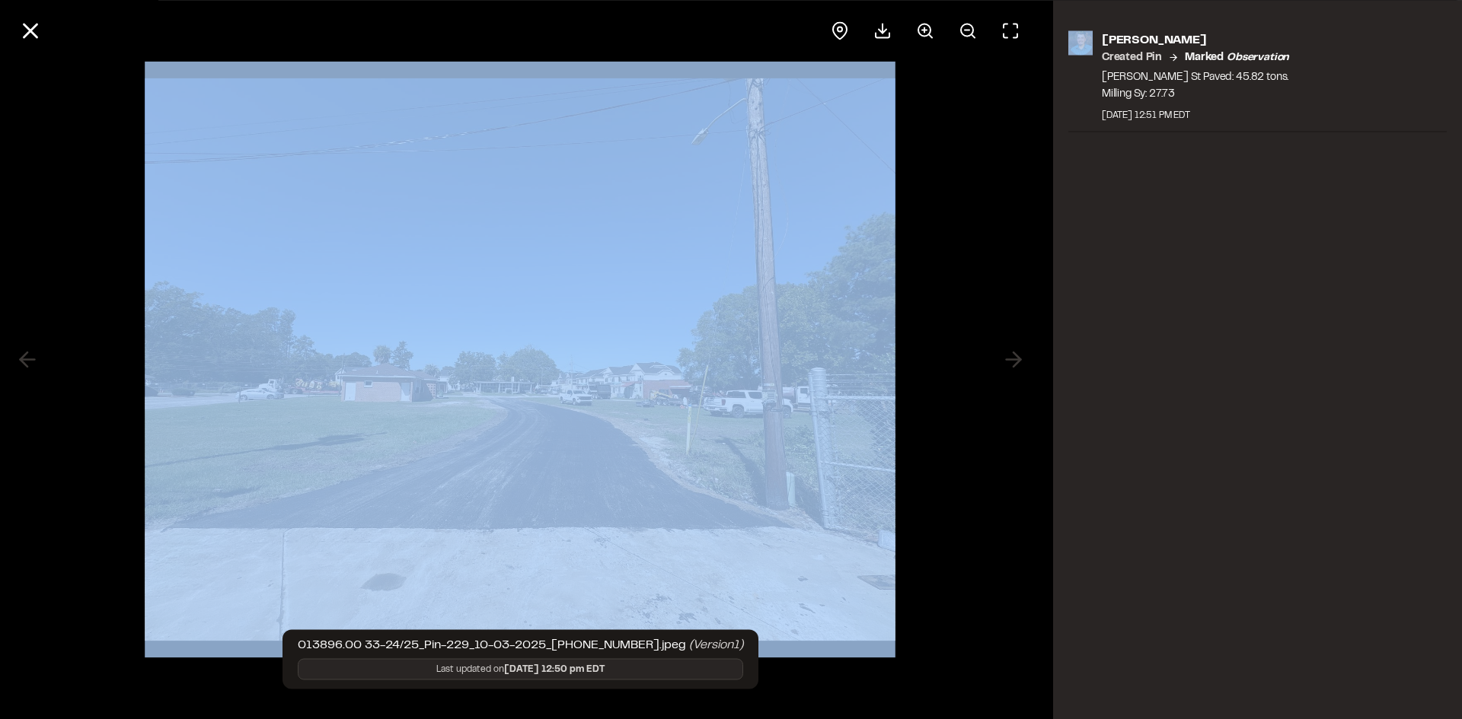
click at [579, 364] on img at bounding box center [520, 360] width 751 height 596
click at [962, 33] on circle at bounding box center [967, 30] width 12 height 12
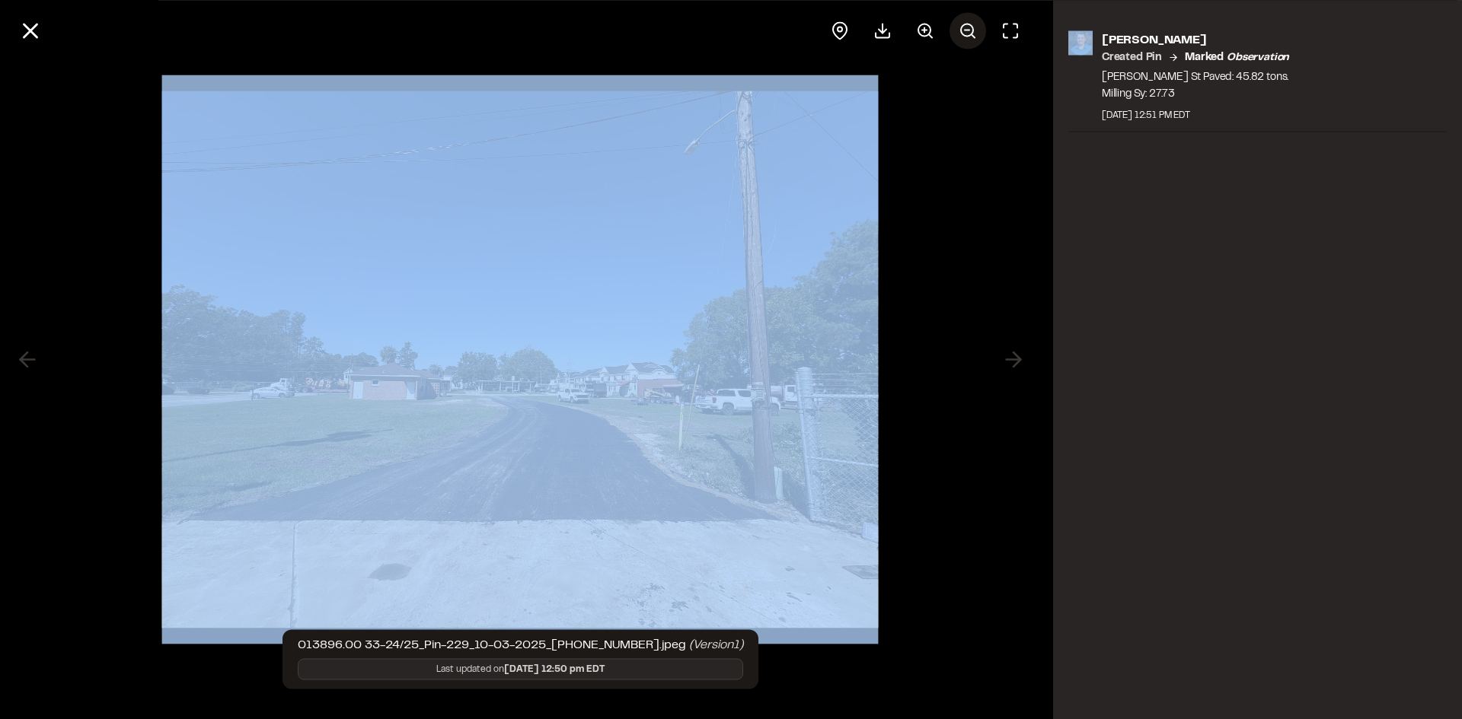
click at [962, 33] on circle at bounding box center [967, 30] width 12 height 12
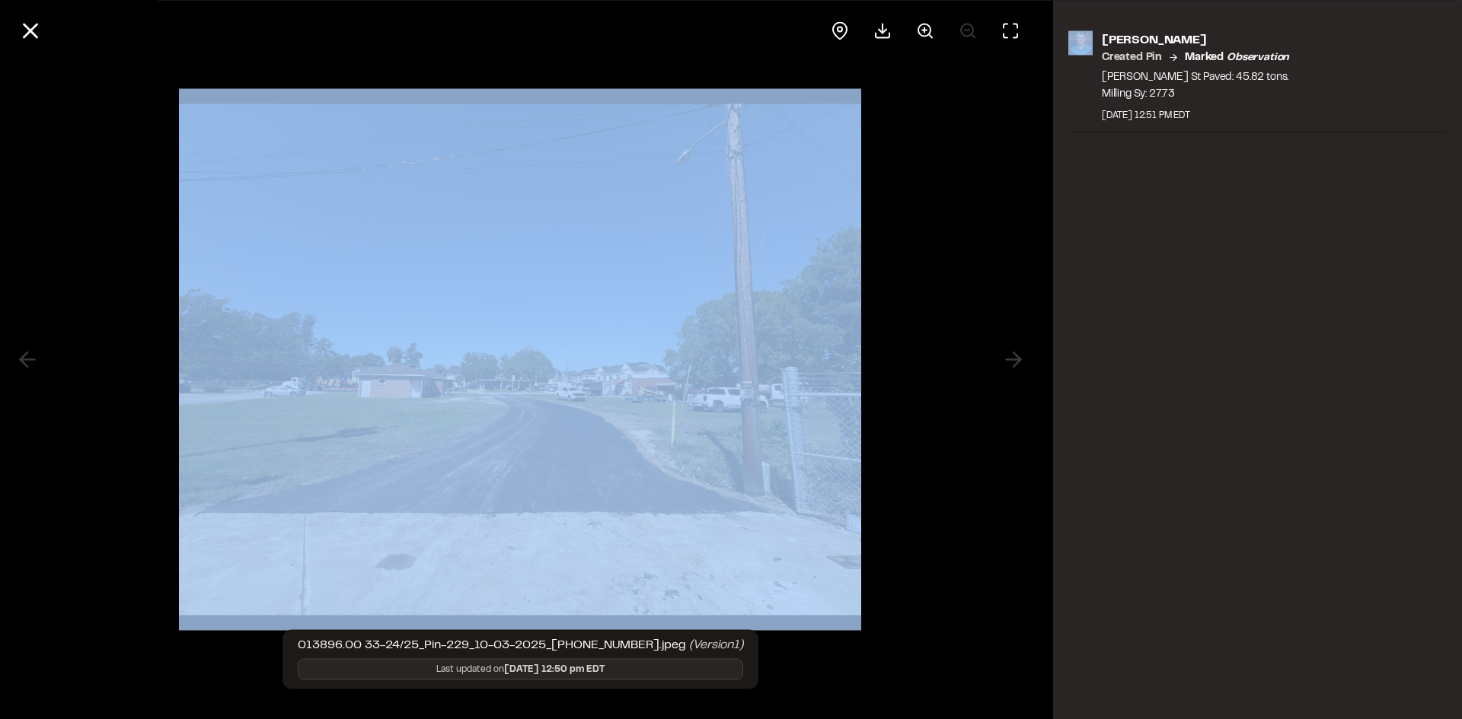
click at [962, 33] on div at bounding box center [924, 30] width 207 height 37
click at [962, 32] on div at bounding box center [924, 30] width 207 height 37
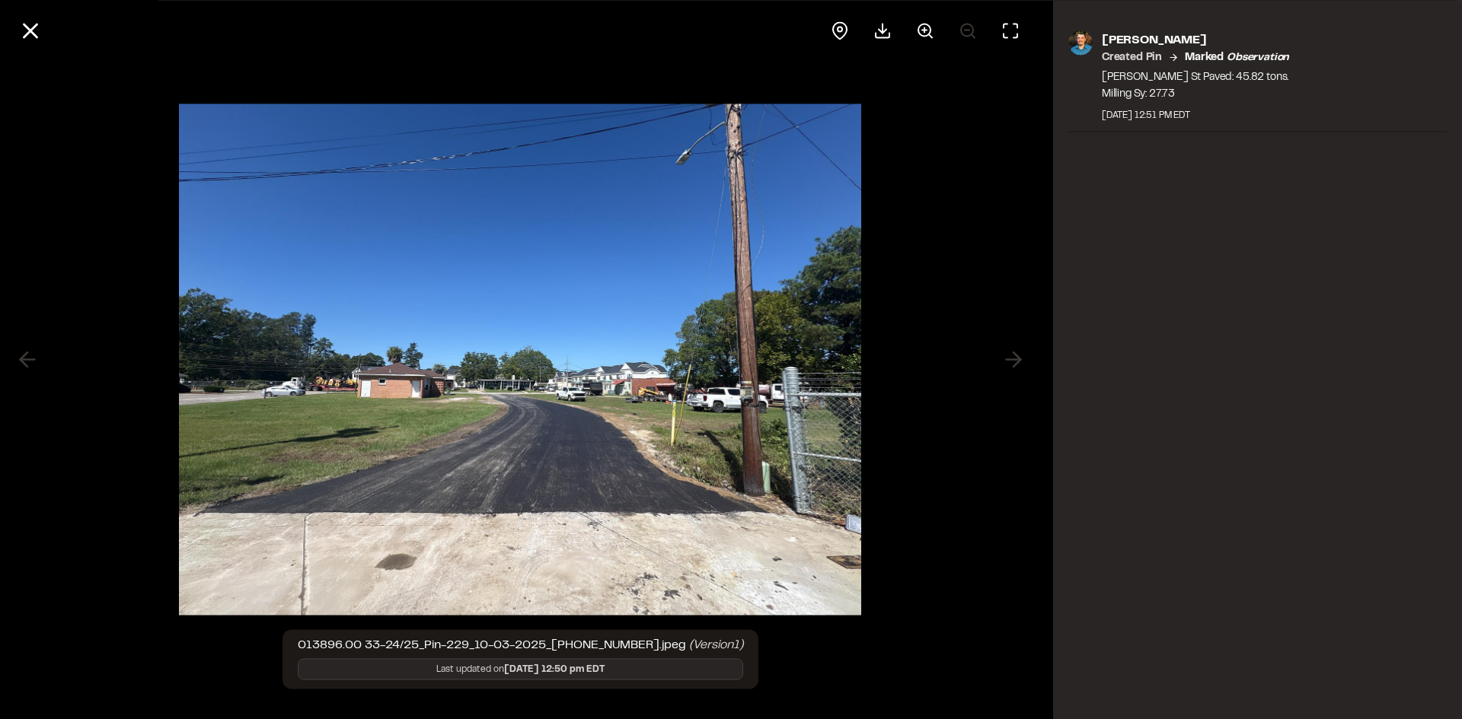
click at [962, 32] on div at bounding box center [924, 30] width 207 height 37
click at [921, 30] on icon at bounding box center [925, 30] width 18 height 18
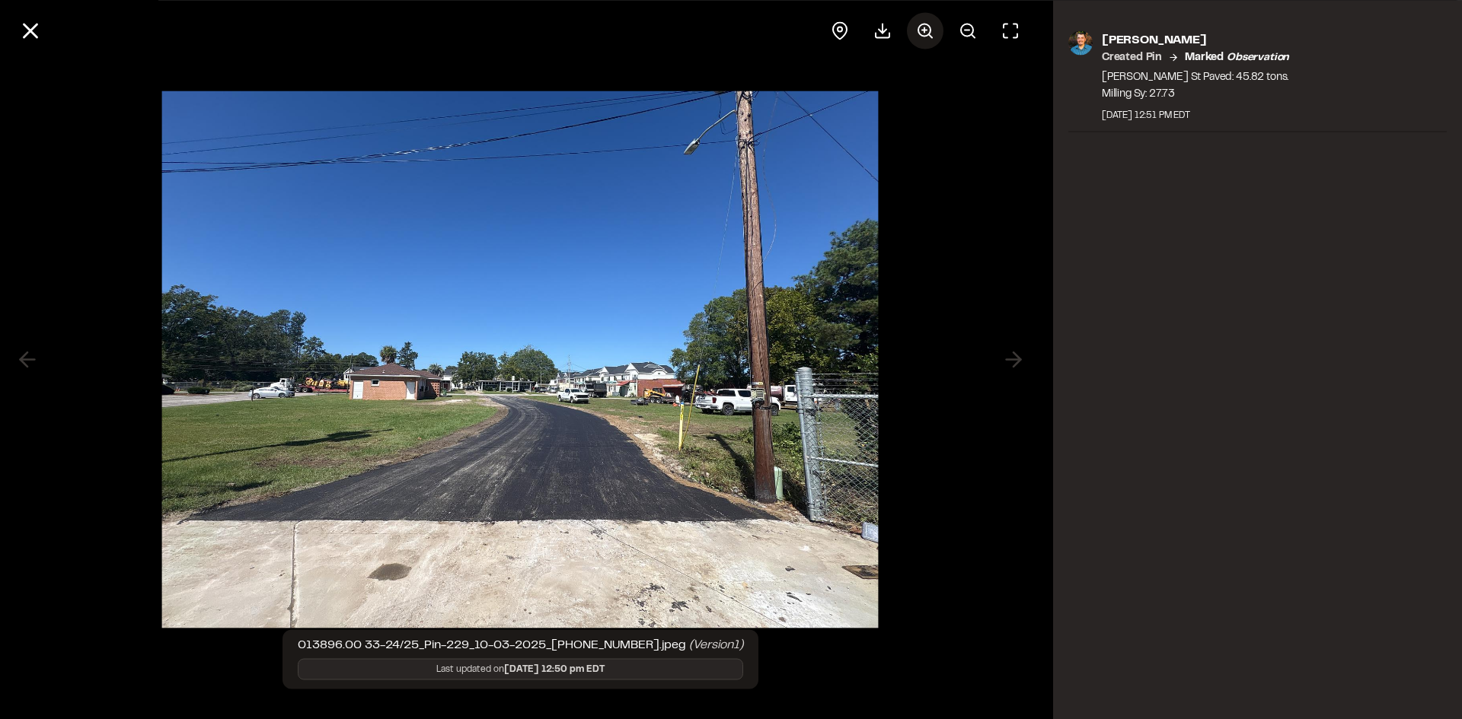
click at [921, 31] on icon at bounding box center [925, 30] width 18 height 18
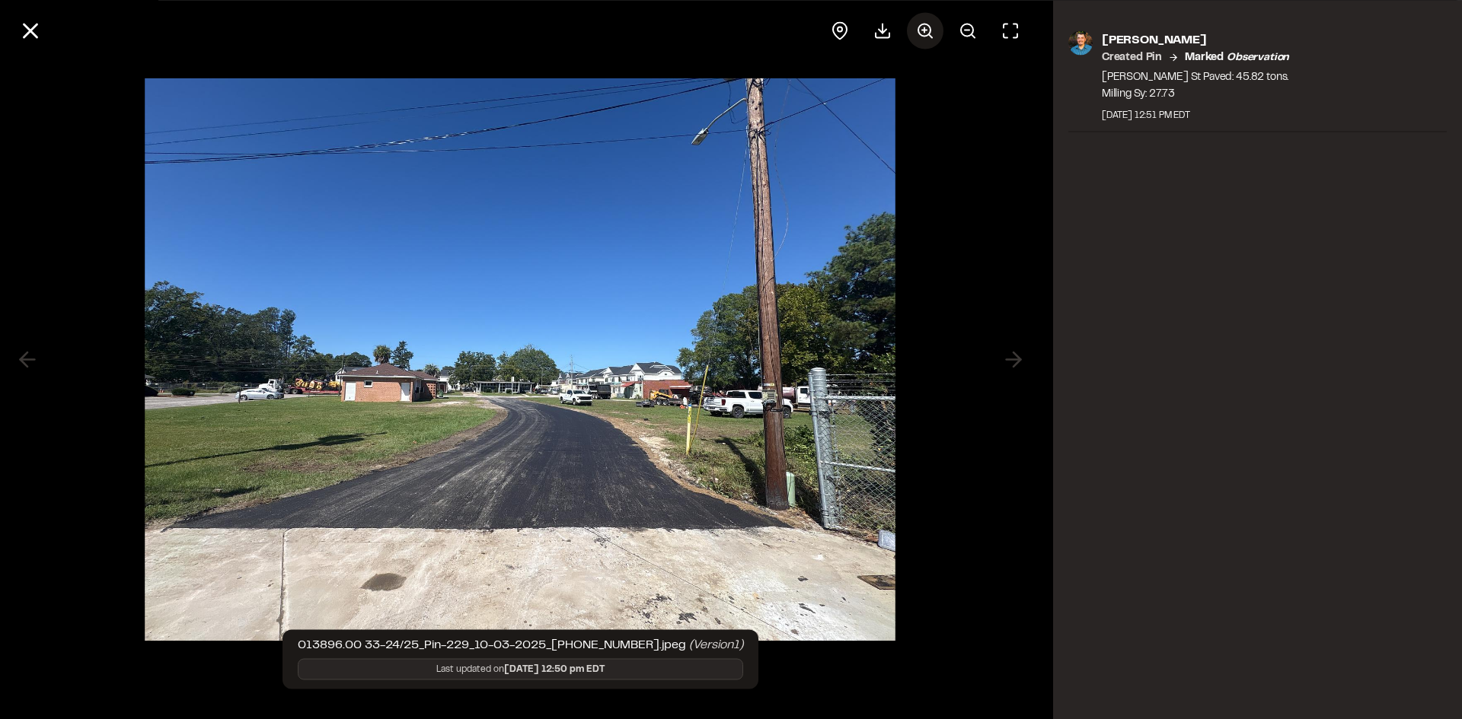
click at [921, 31] on icon at bounding box center [925, 30] width 18 height 18
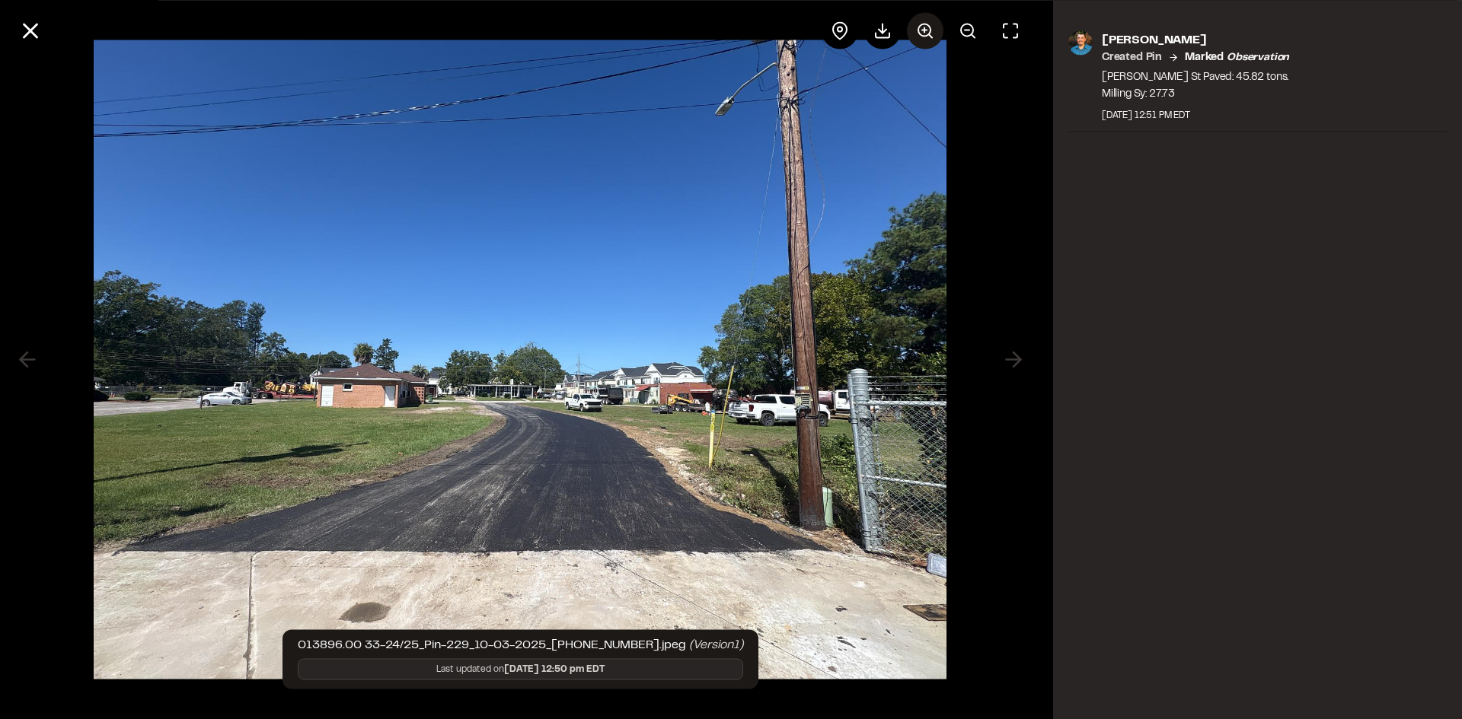
click at [927, 33] on icon at bounding box center [925, 30] width 18 height 18
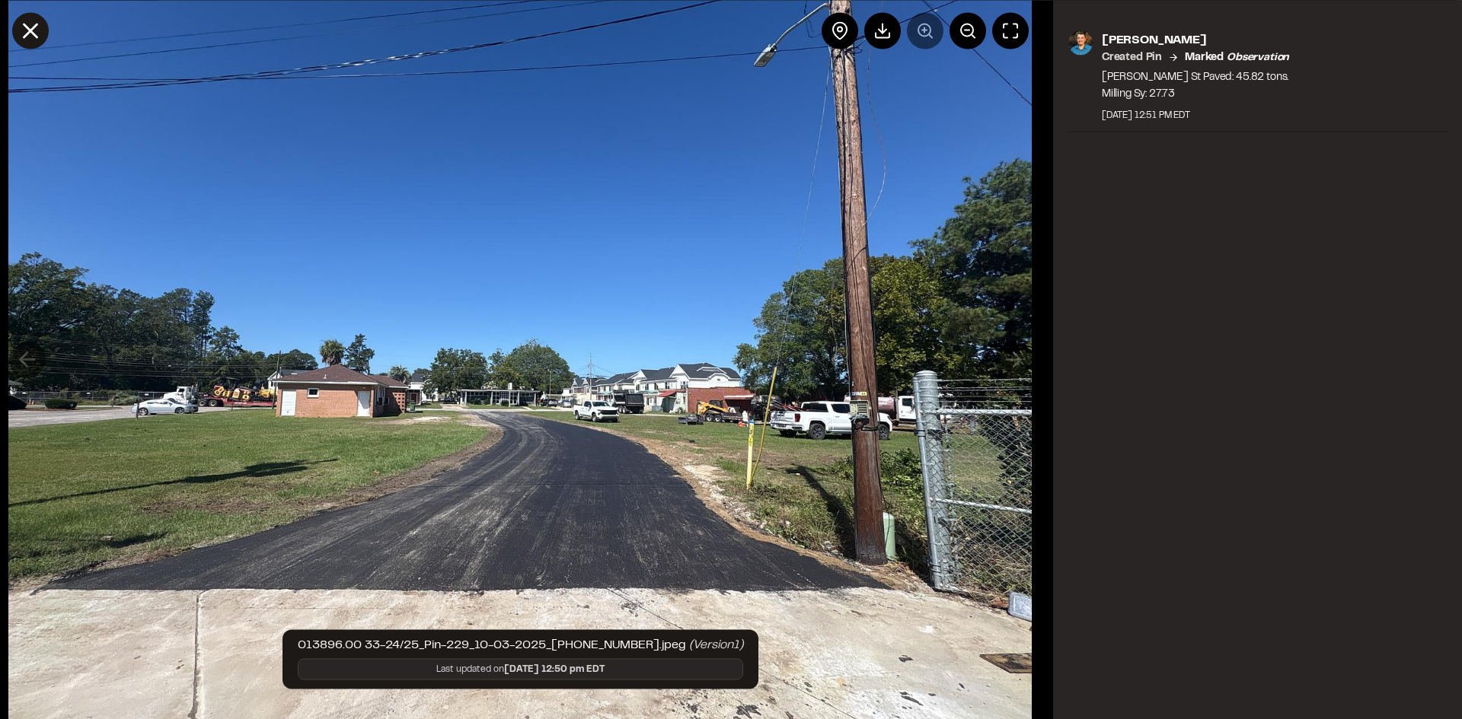
click at [26, 30] on icon at bounding box center [31, 31] width 26 height 26
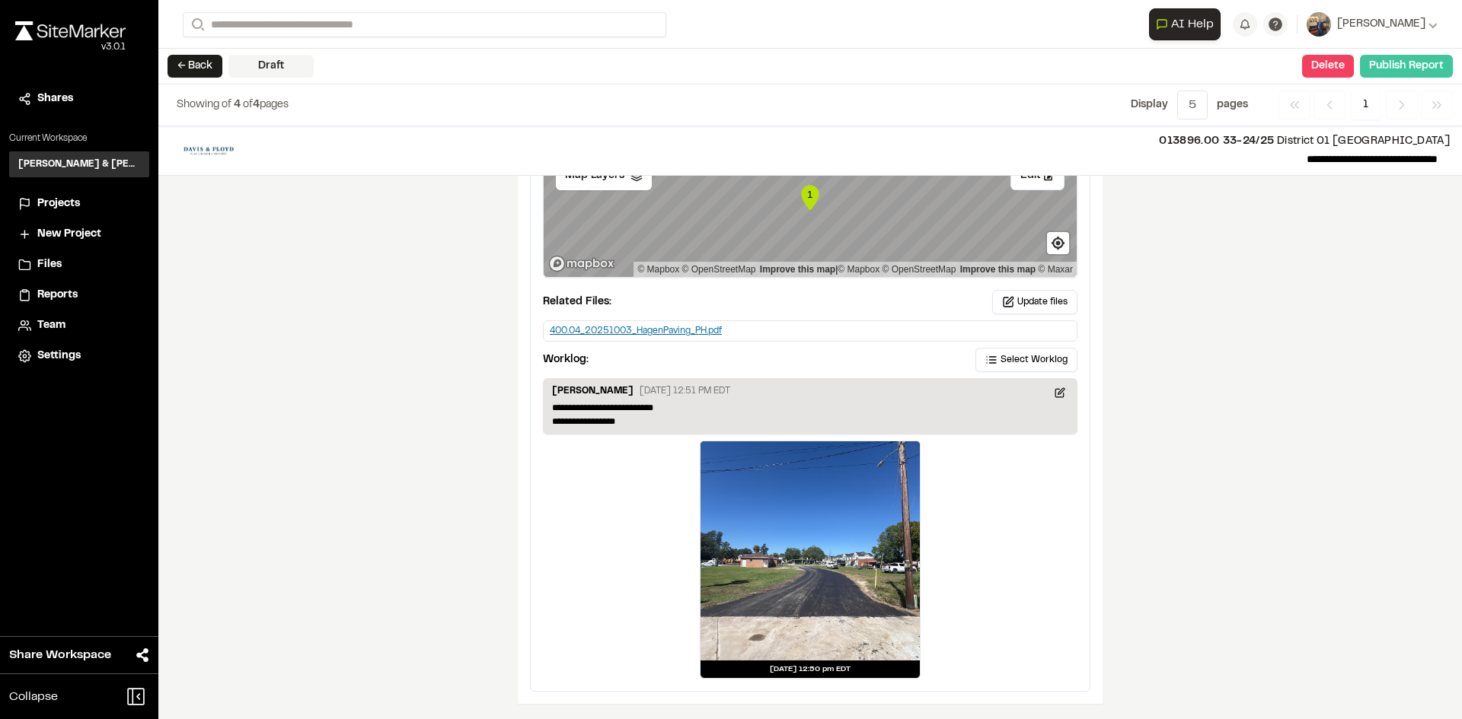
click at [1395, 62] on button "Publish Report" at bounding box center [1406, 66] width 93 height 23
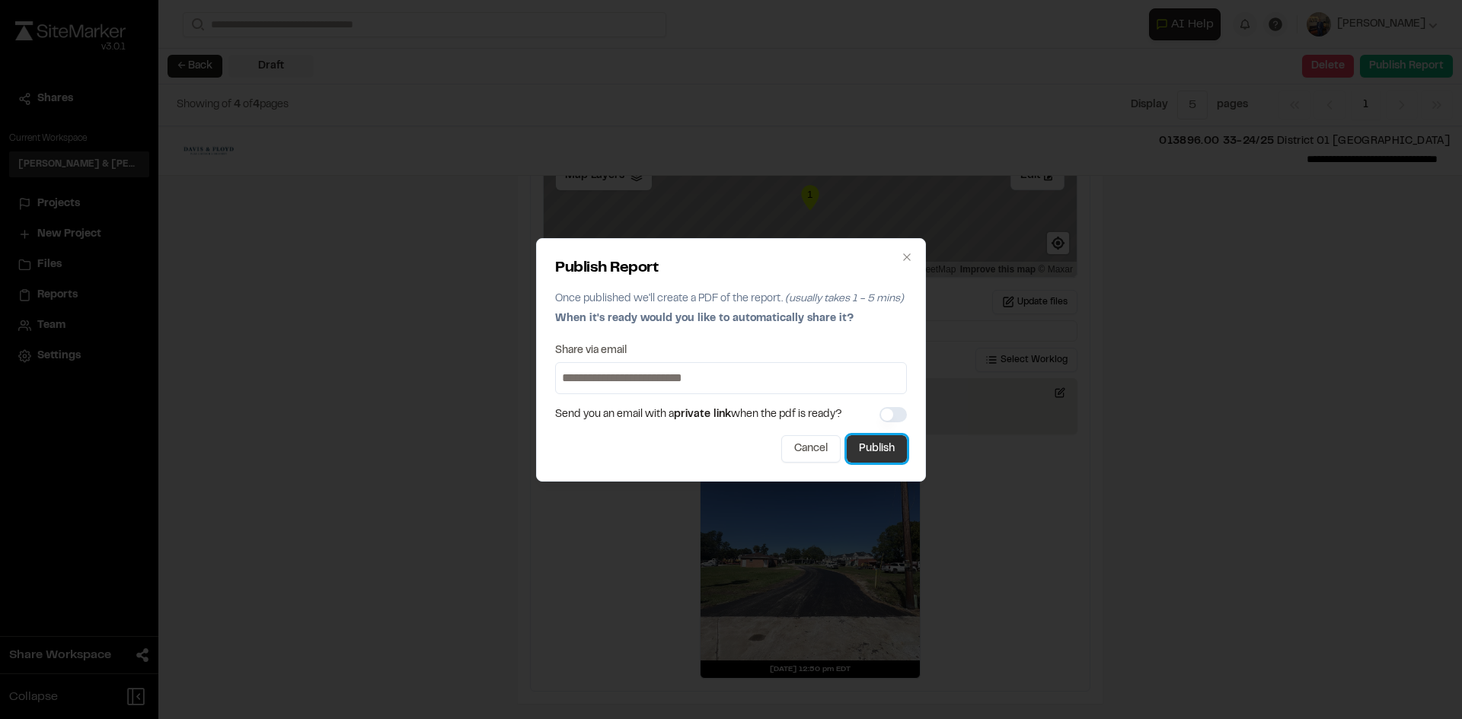
click at [875, 445] on button "Publish" at bounding box center [876, 448] width 60 height 27
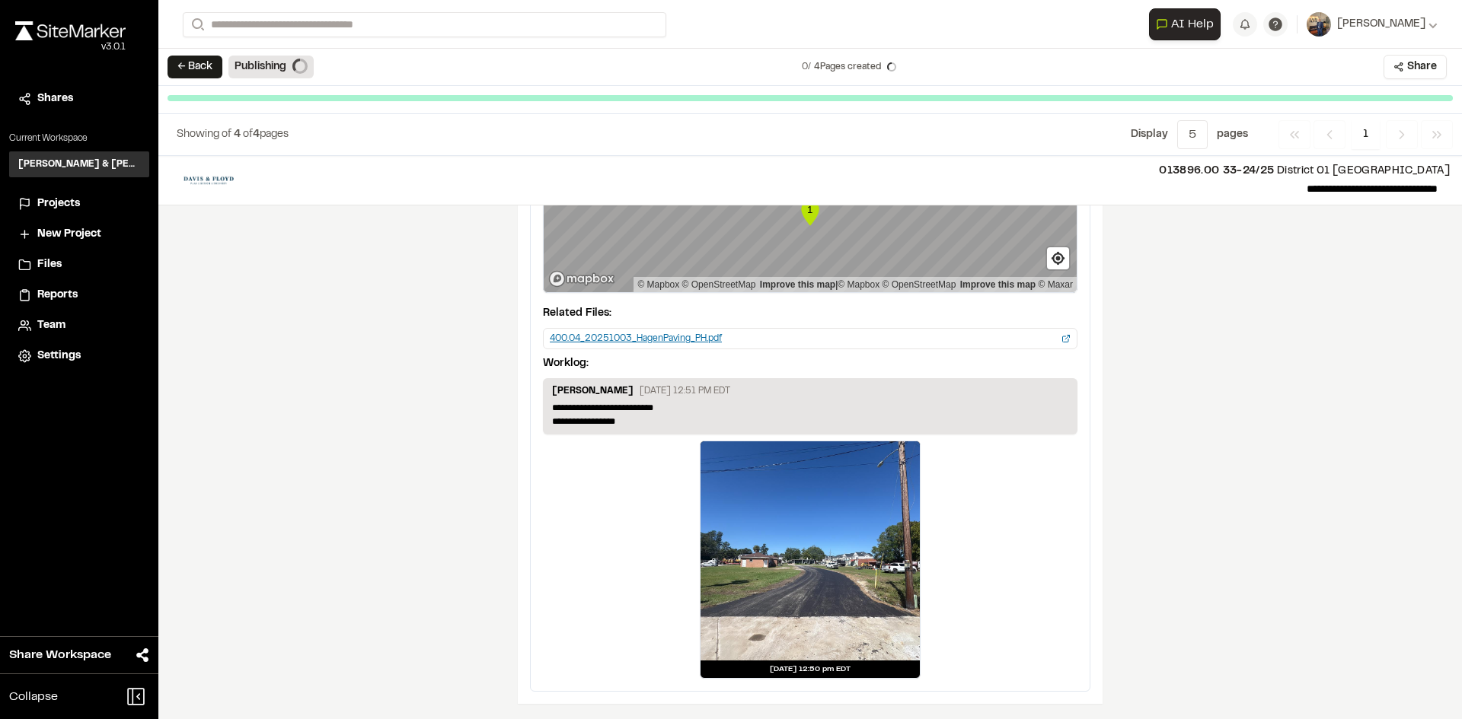
scroll to position [1776, 0]
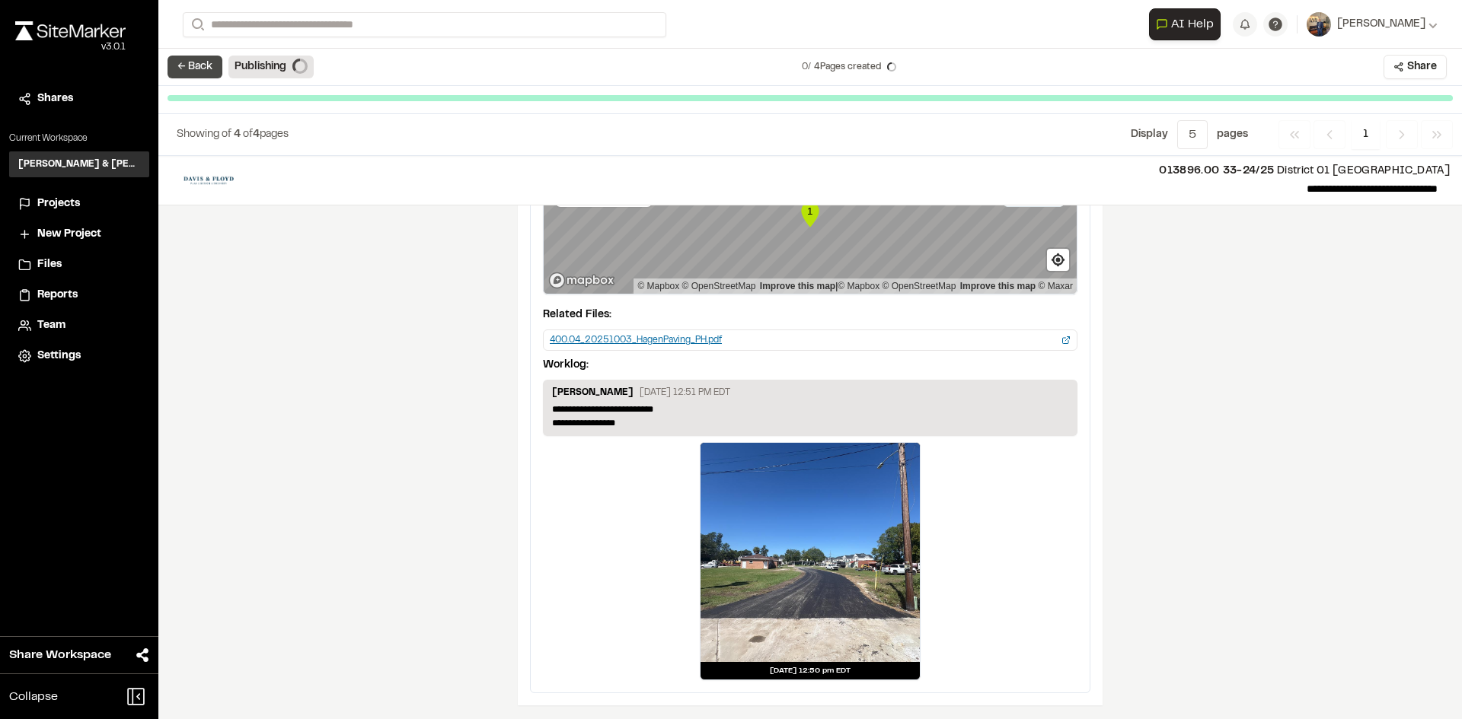
click at [196, 78] on button "← Back" at bounding box center [194, 67] width 55 height 23
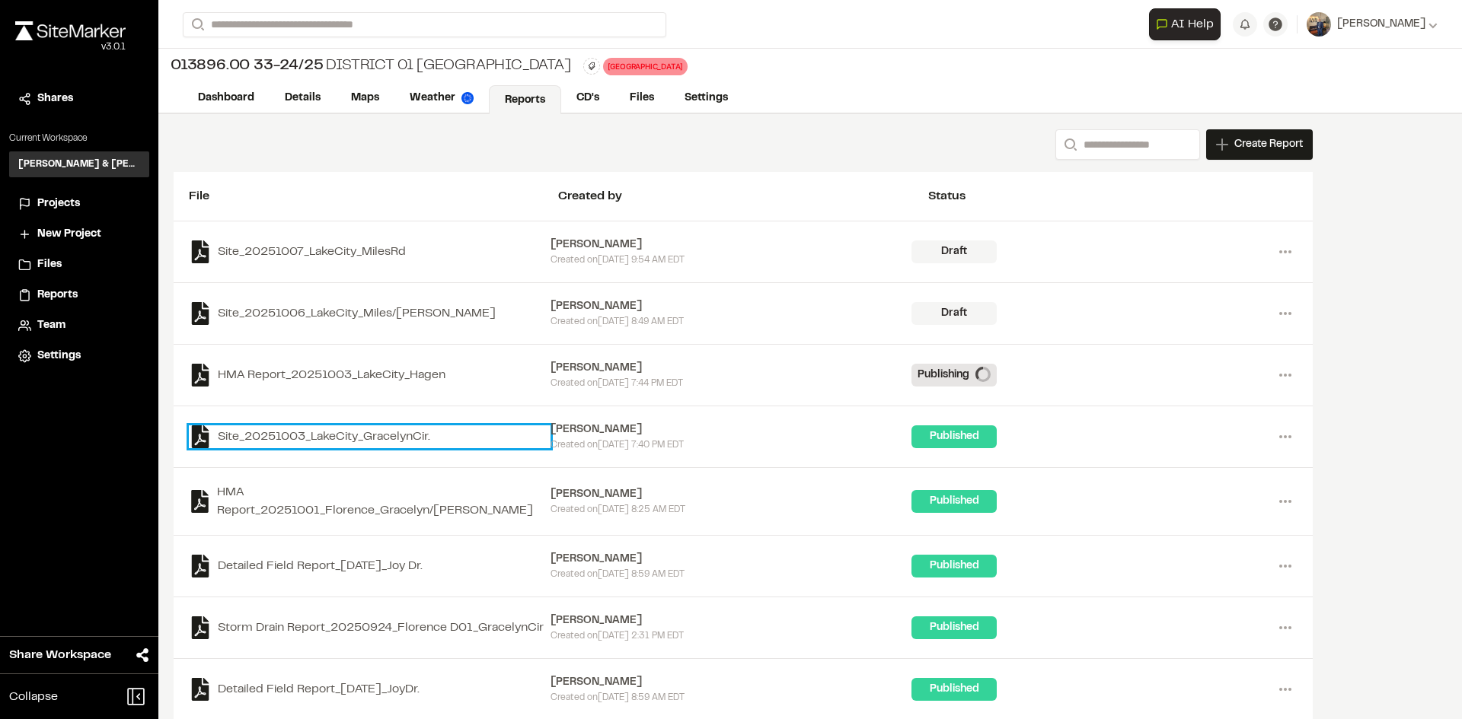
drag, startPoint x: 368, startPoint y: 437, endPoint x: 344, endPoint y: 435, distance: 24.4
click at [344, 435] on link "Site_20251003_LakeCity_GracelynCir." at bounding box center [370, 437] width 362 height 23
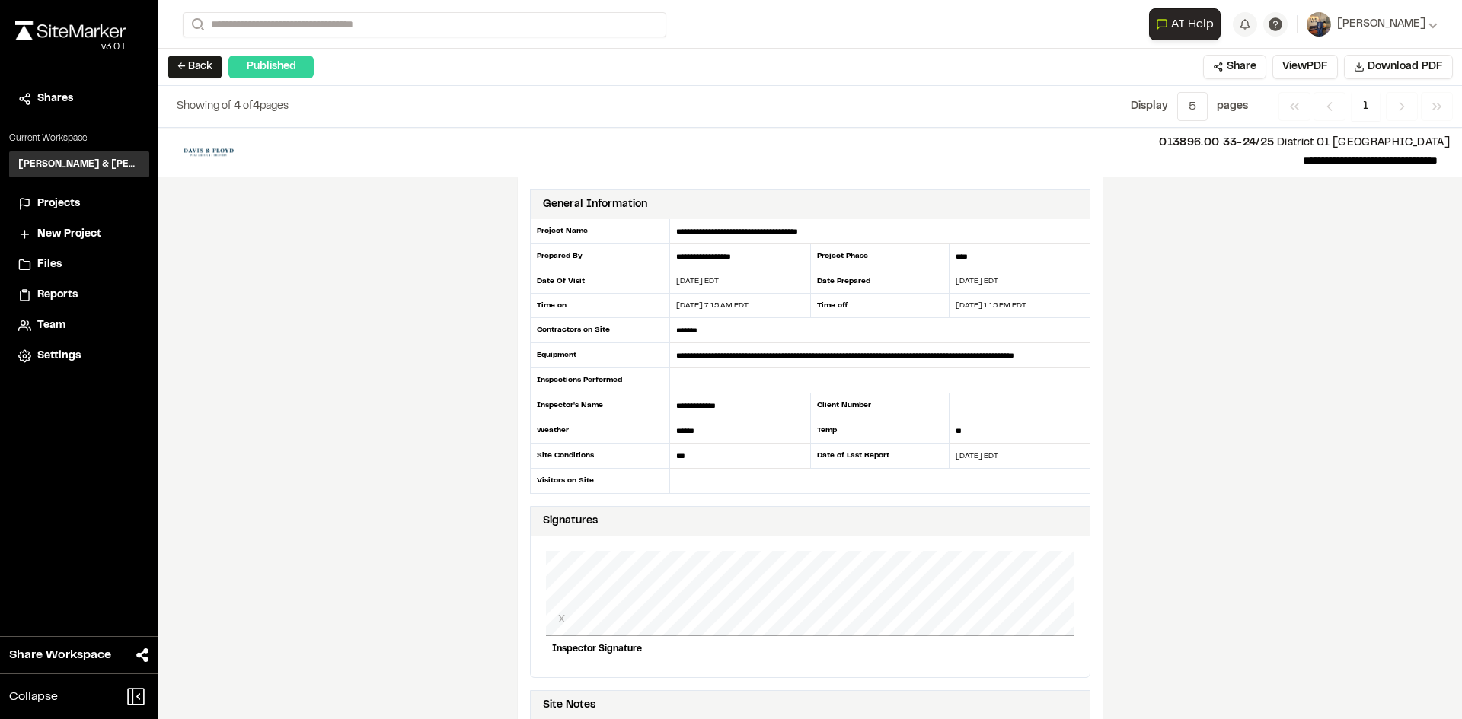
click at [1261, 159] on p "**********" at bounding box center [848, 160] width 1179 height 18
click at [1261, 158] on p "**********" at bounding box center [848, 160] width 1179 height 18
drag, startPoint x: 1251, startPoint y: 160, endPoint x: 1274, endPoint y: 158, distance: 22.2
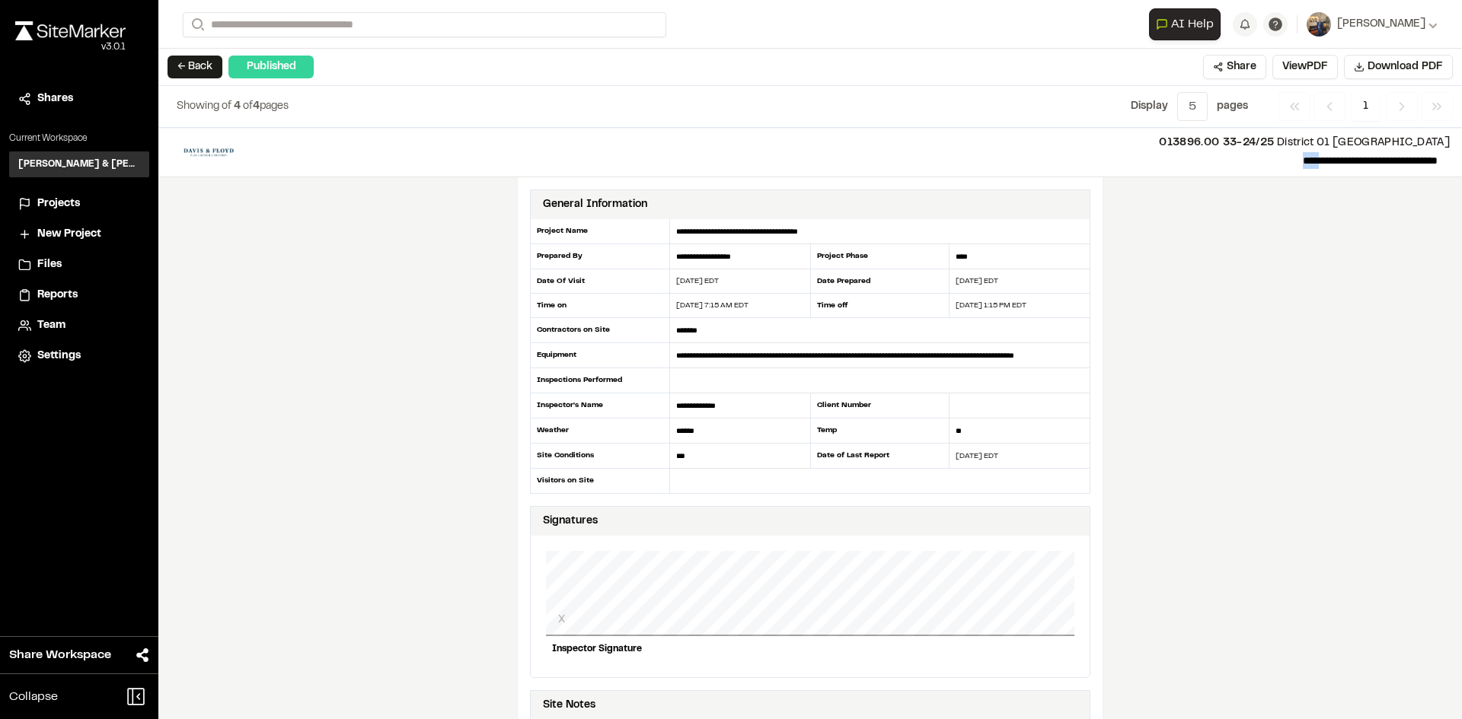
click at [1274, 158] on p "**********" at bounding box center [848, 160] width 1179 height 18
click at [195, 65] on button "← Back" at bounding box center [194, 67] width 55 height 23
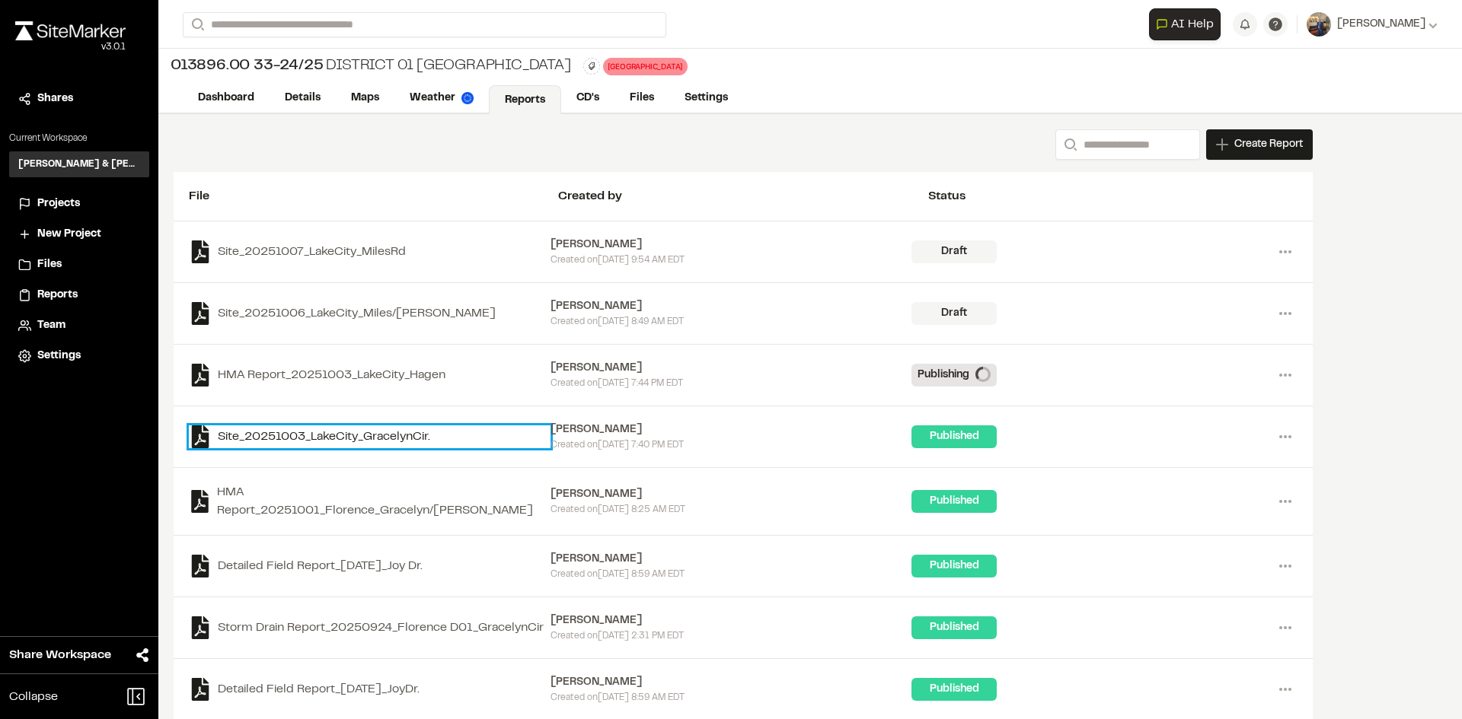
click at [302, 432] on link "Site_20251003_LakeCity_GracelynCir." at bounding box center [370, 437] width 362 height 23
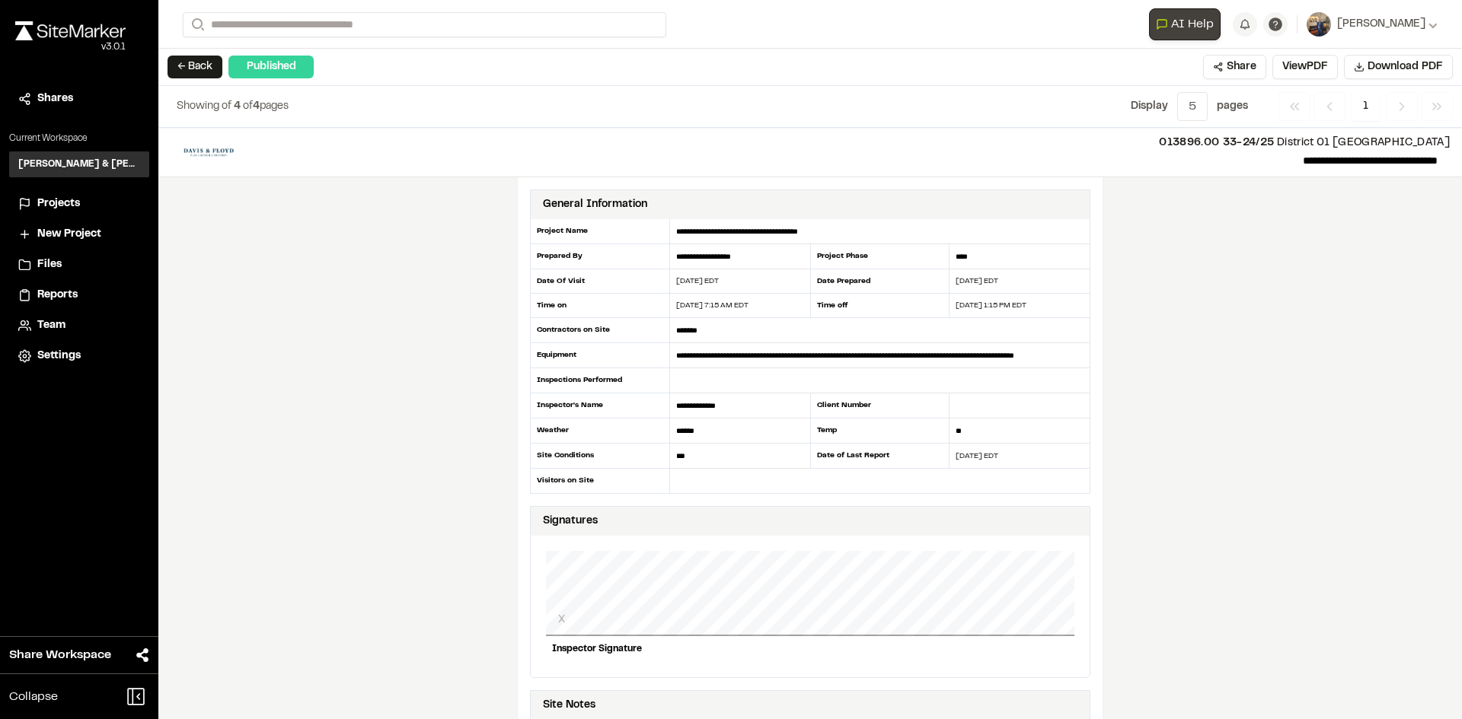
click at [1213, 30] on span "AI Help" at bounding box center [1192, 24] width 43 height 18
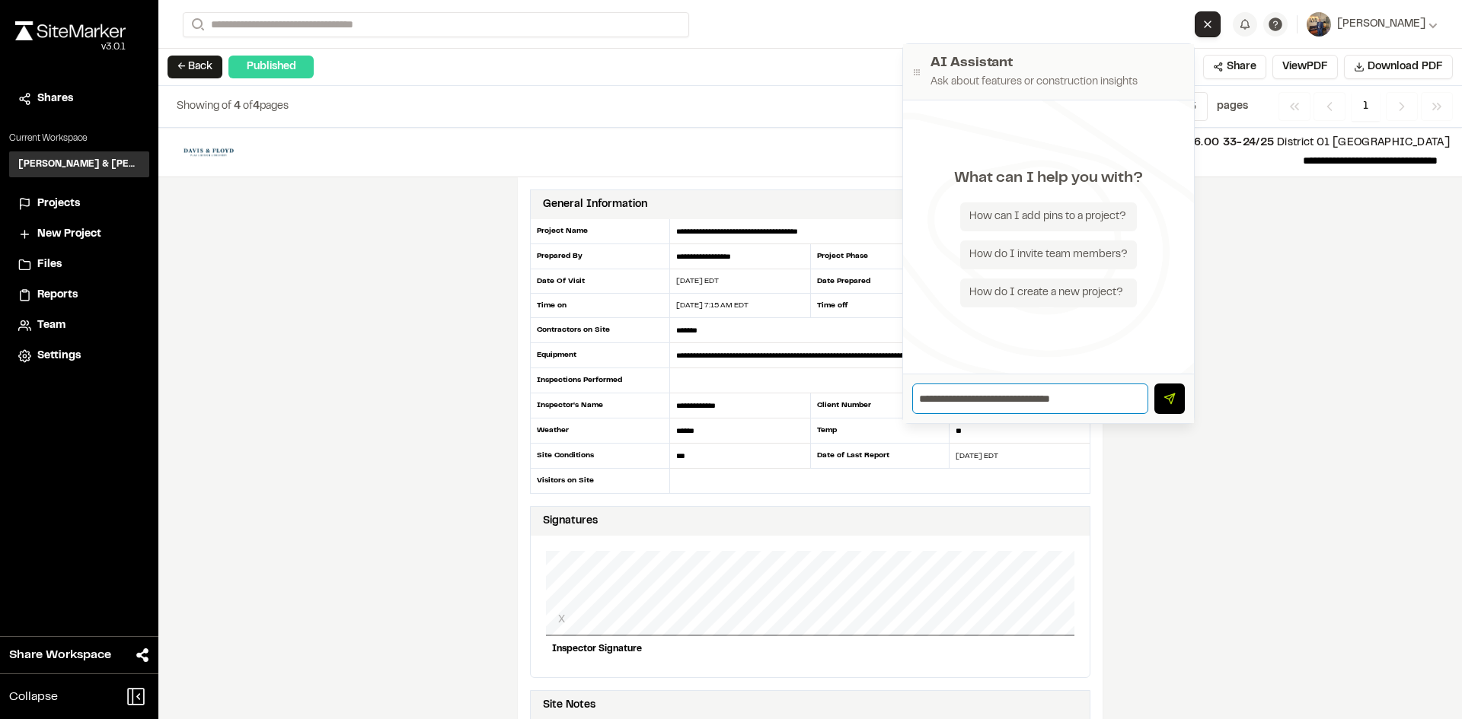
type input "**********"
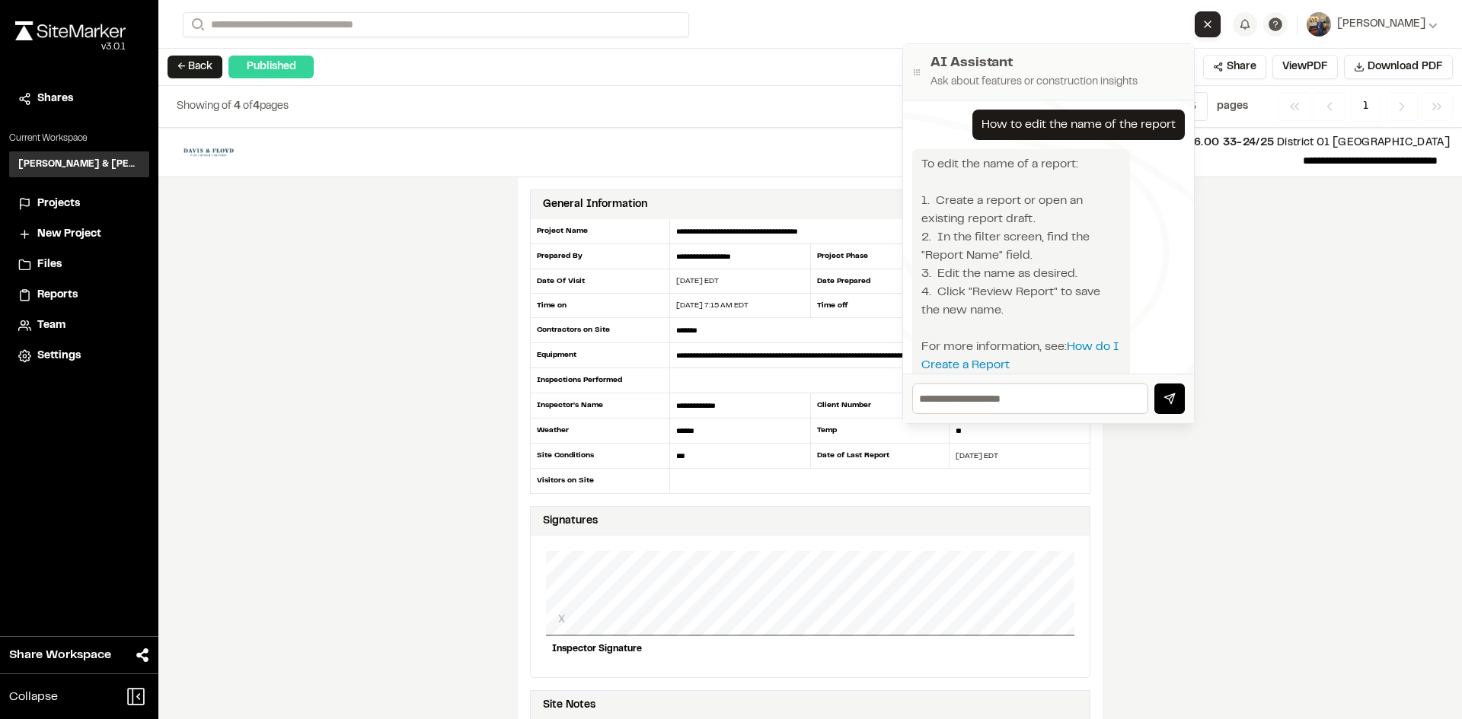
scroll to position [75, 0]
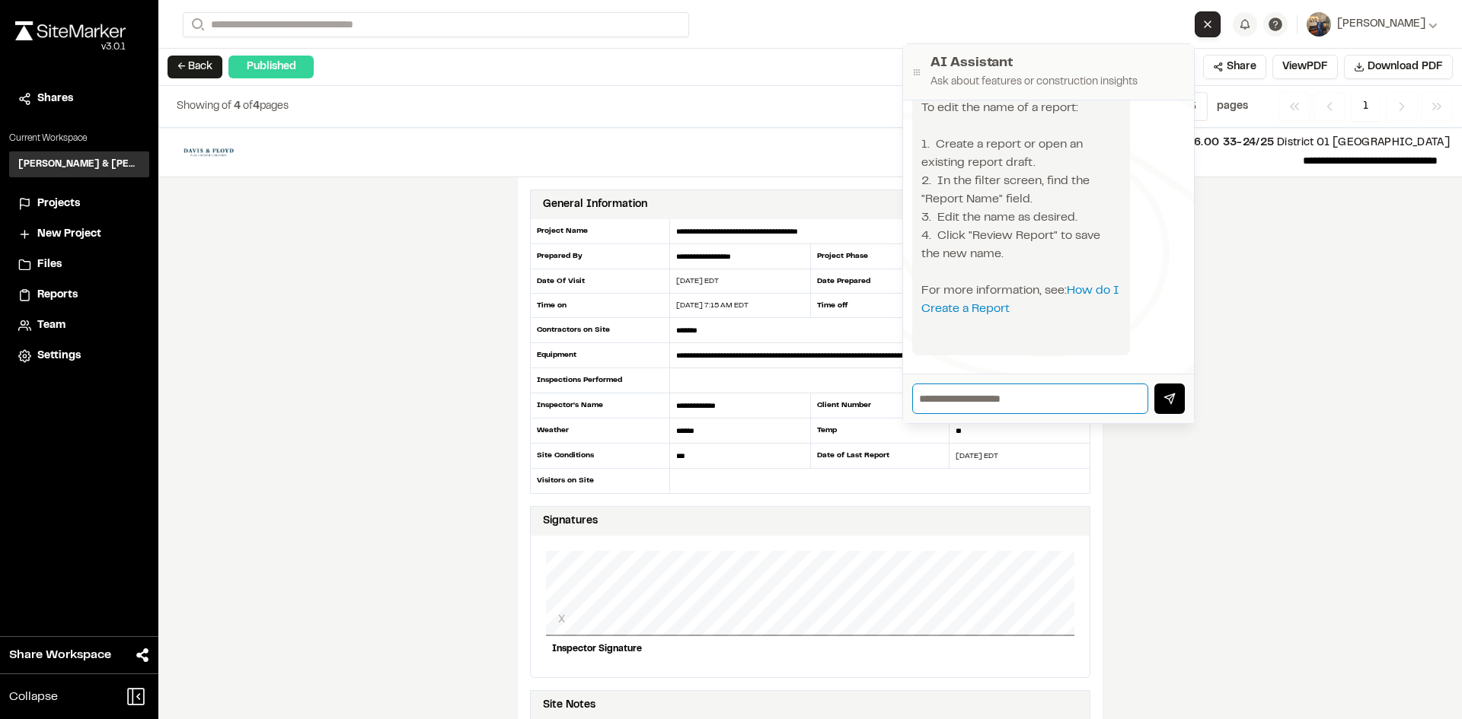
click at [1037, 397] on input "text" at bounding box center [1030, 399] width 236 height 30
type input "**********"
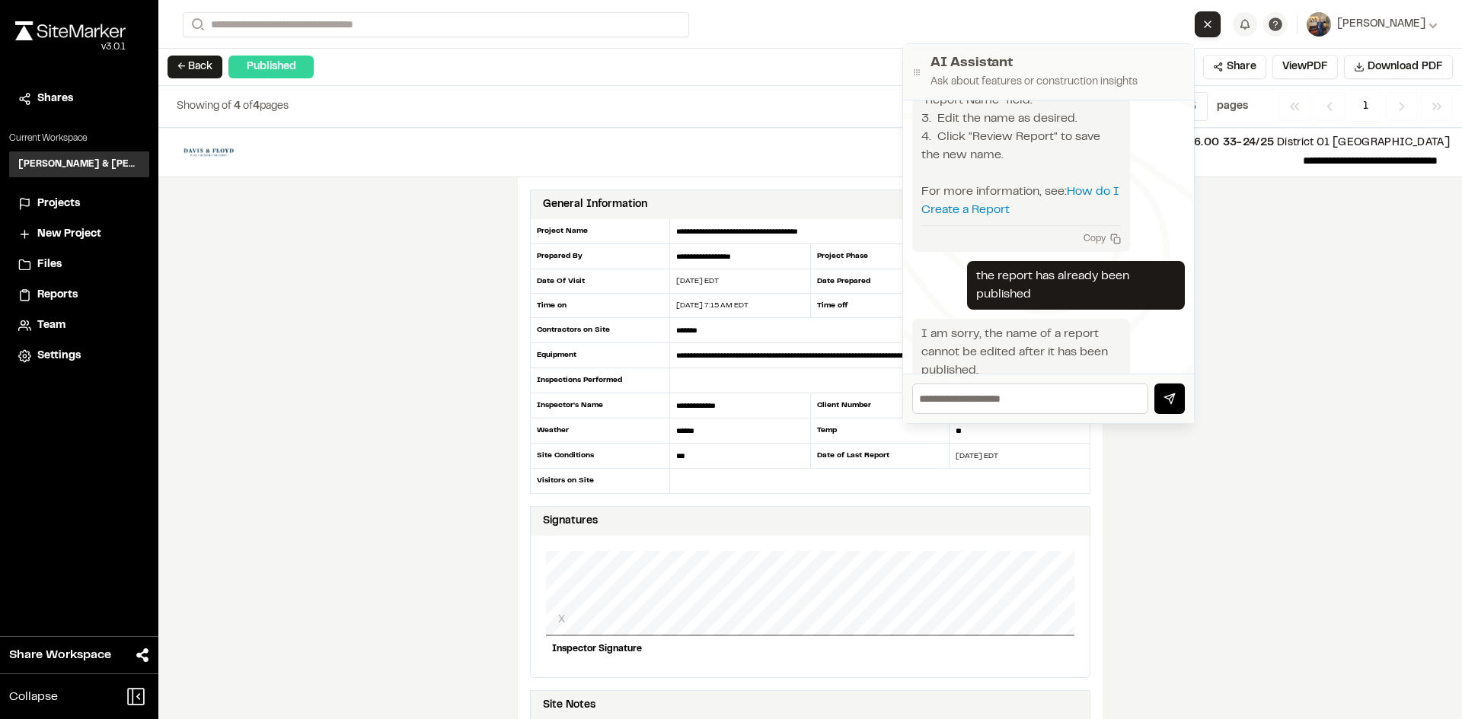
scroll to position [235, 0]
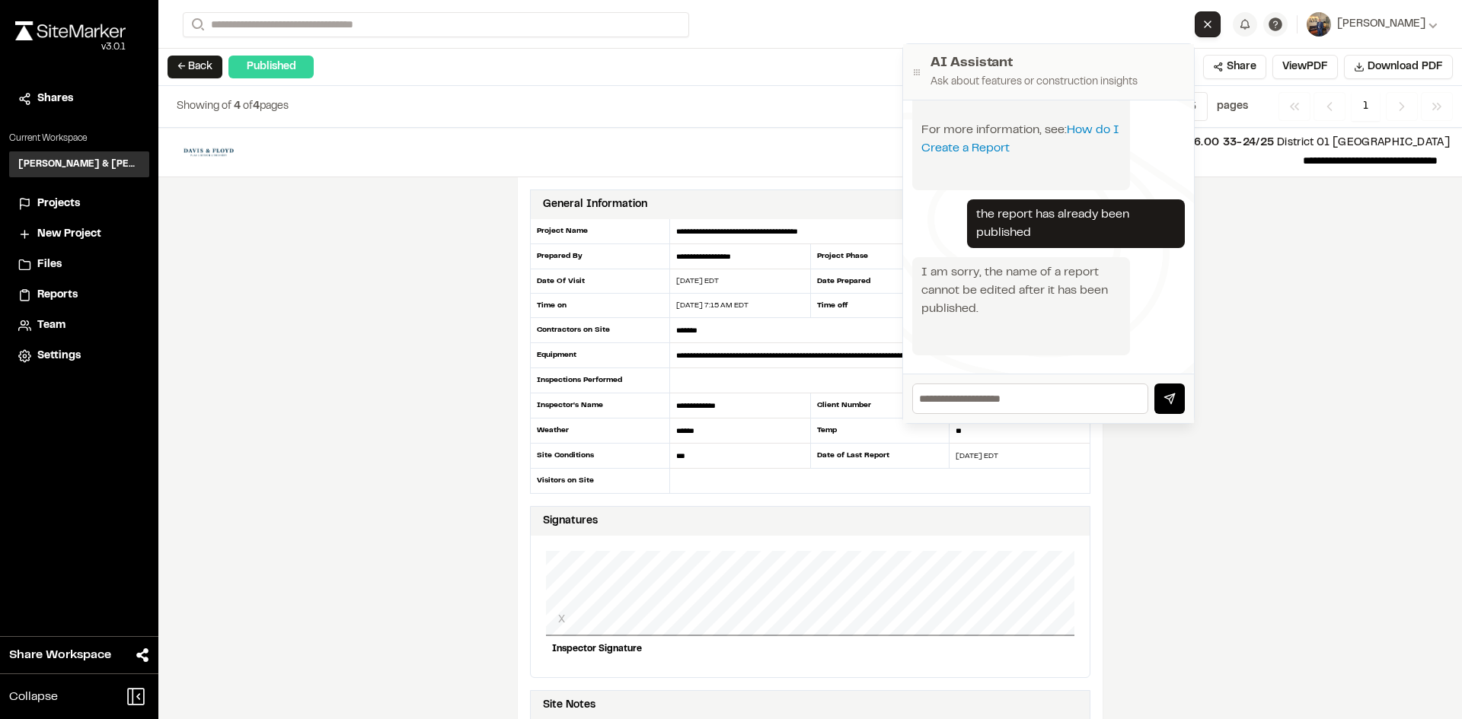
click at [1213, 18] on icon "Close AI Assistant" at bounding box center [1207, 24] width 12 height 12
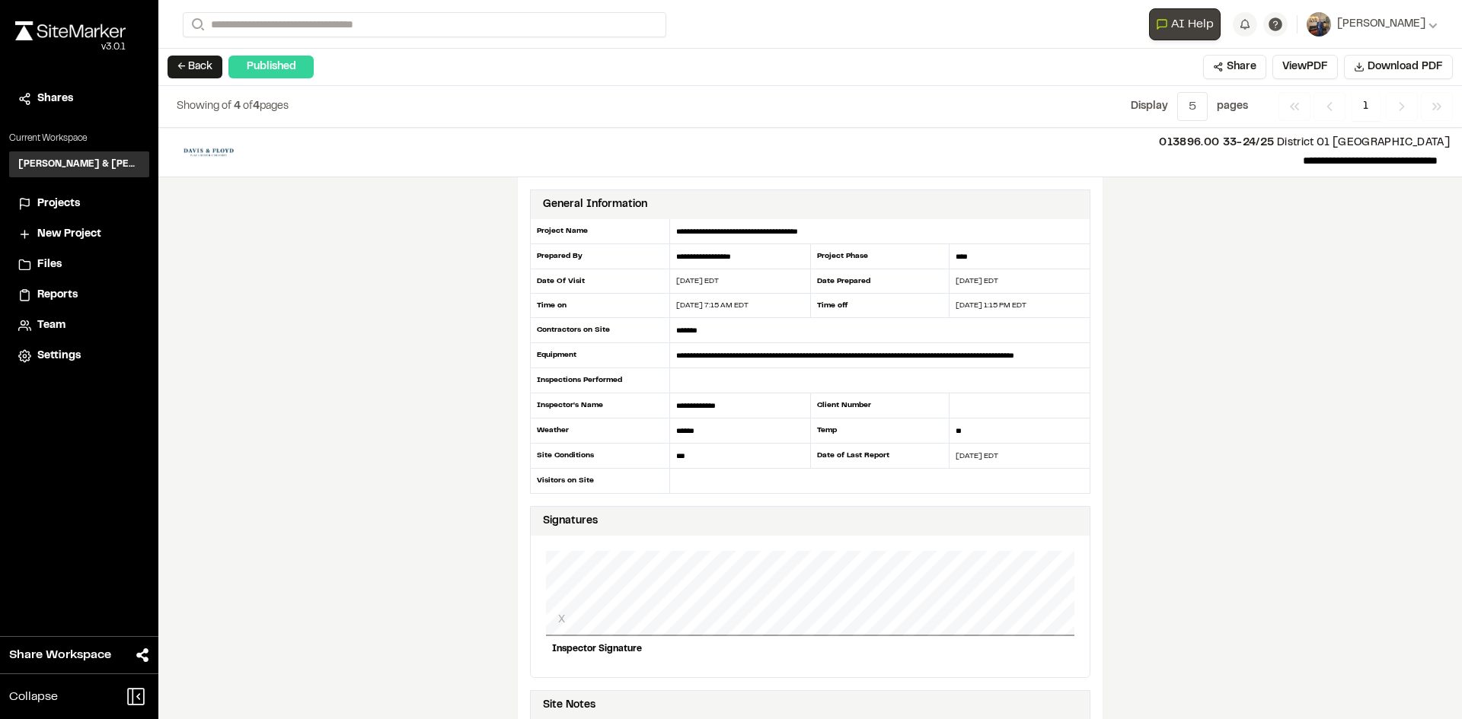
click at [205, 66] on button "← Back" at bounding box center [194, 67] width 55 height 23
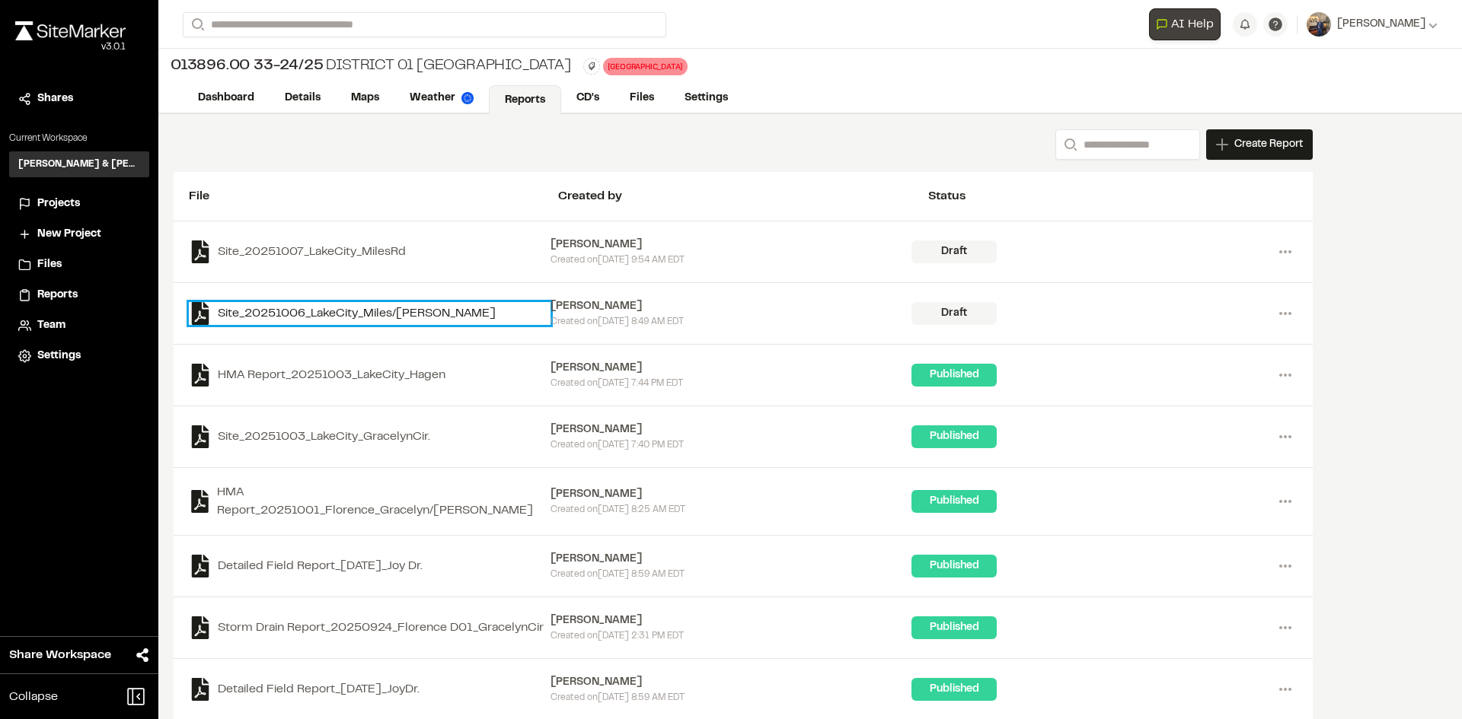
click at [279, 314] on link "Site_20251006_LakeCity_Miles/[PERSON_NAME]" at bounding box center [370, 313] width 362 height 23
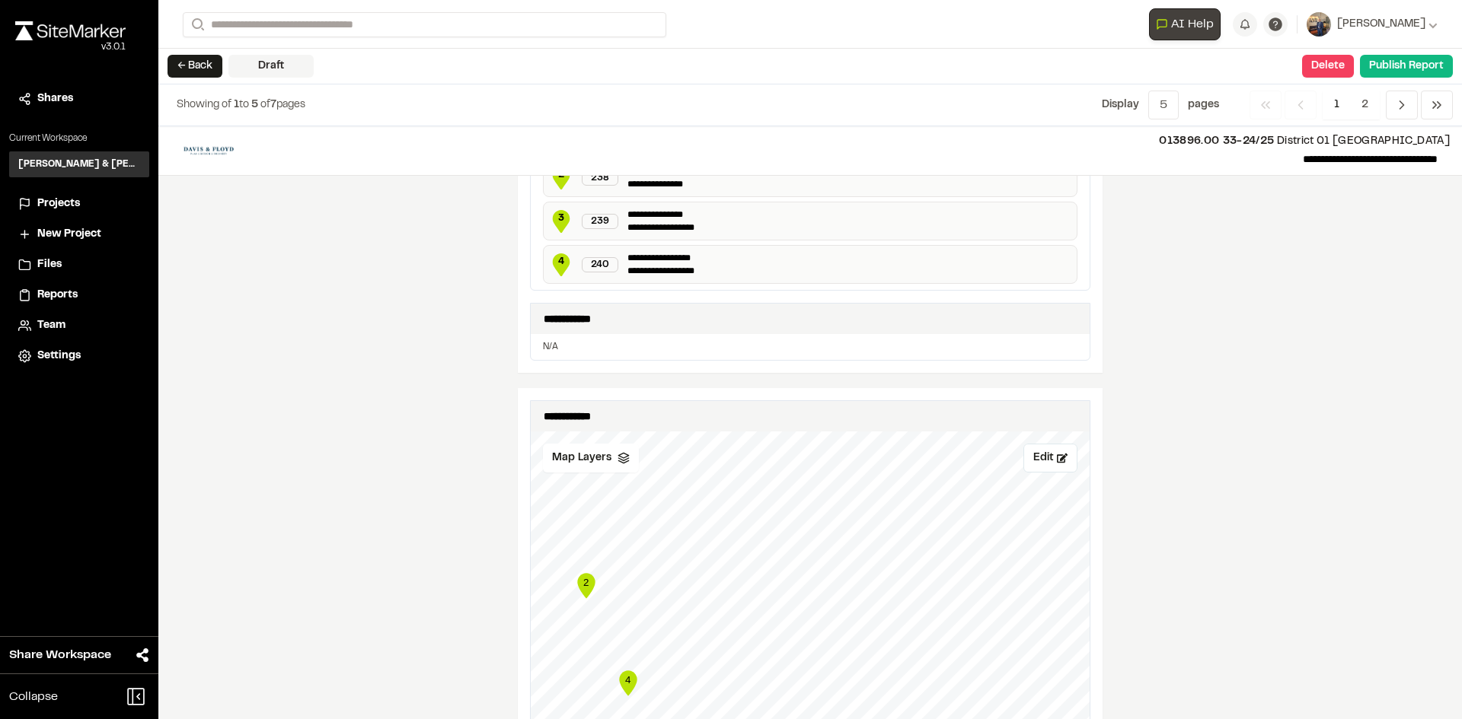
scroll to position [837, 0]
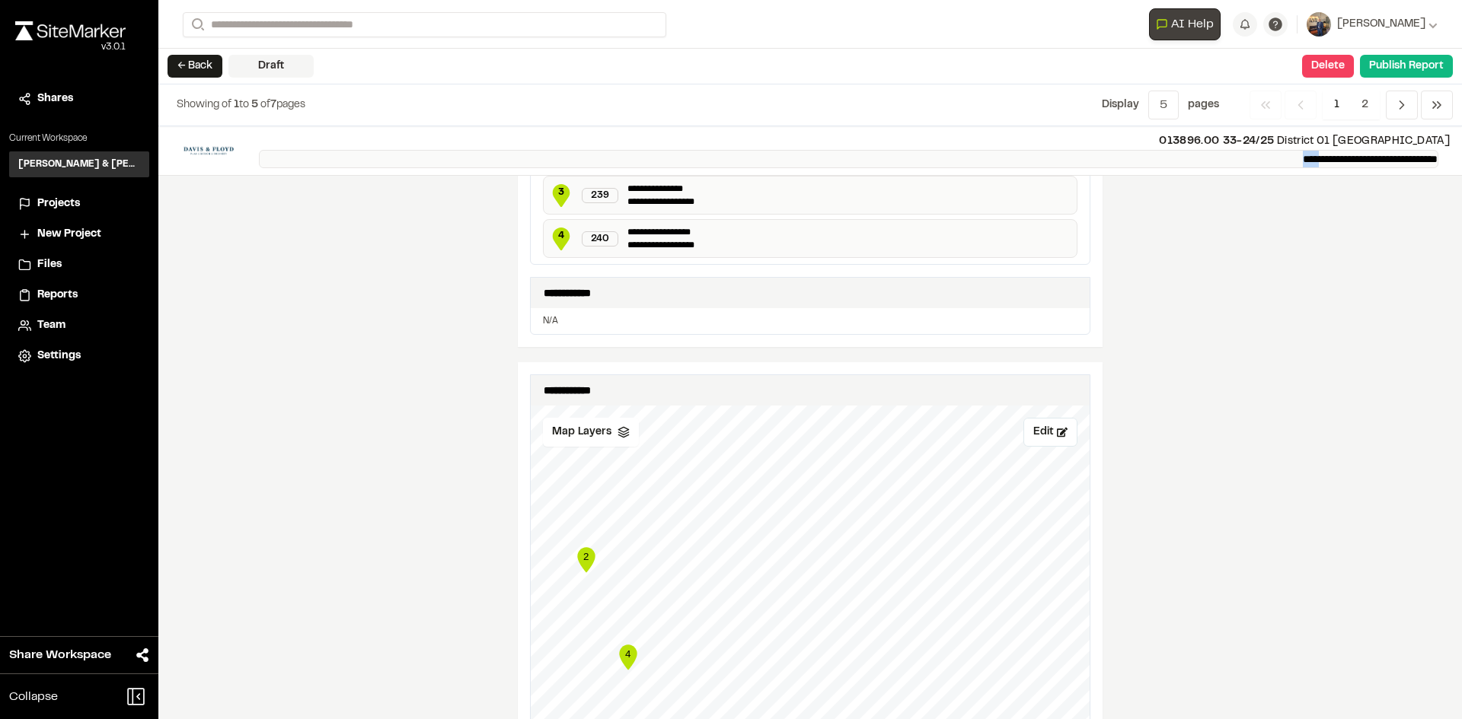
drag, startPoint x: 1251, startPoint y: 157, endPoint x: 1266, endPoint y: 156, distance: 15.2
click at [1266, 155] on p "**********" at bounding box center [848, 159] width 1179 height 18
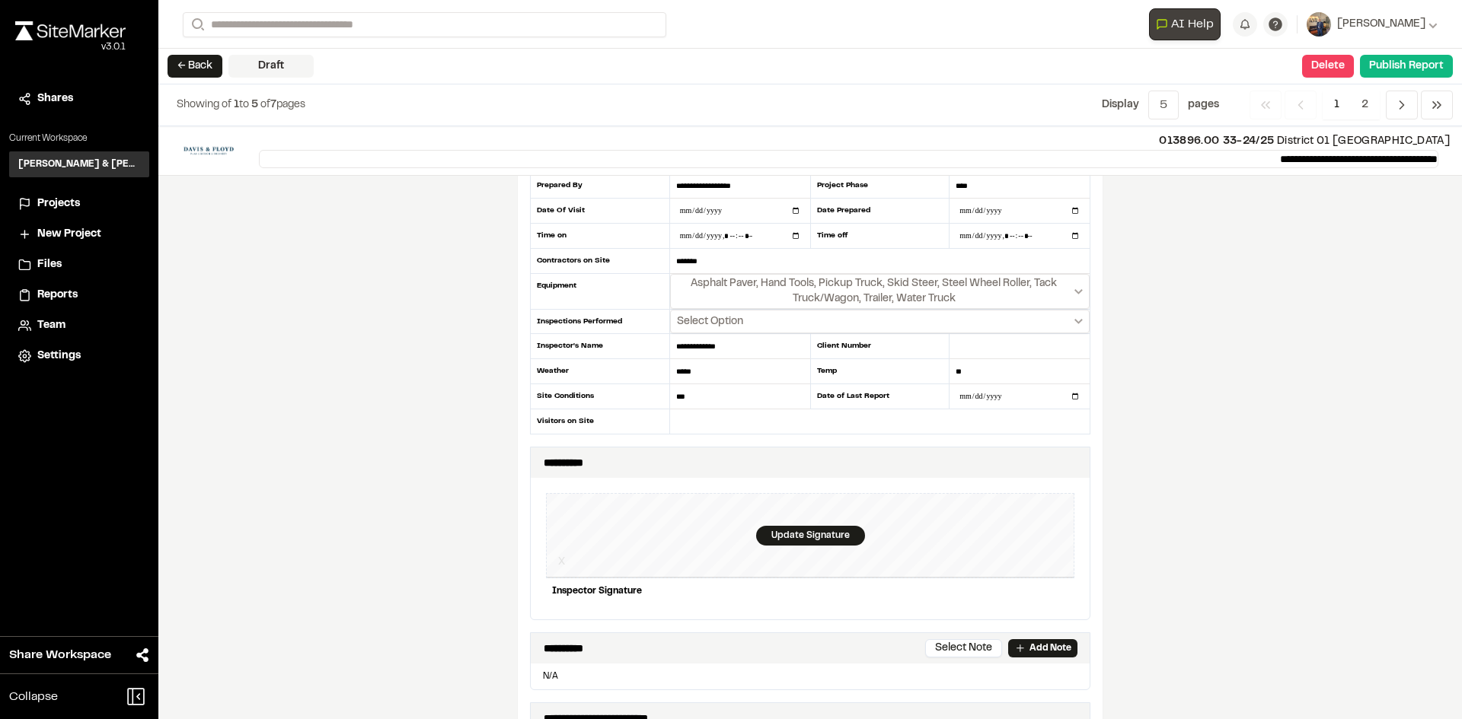
scroll to position [0, 0]
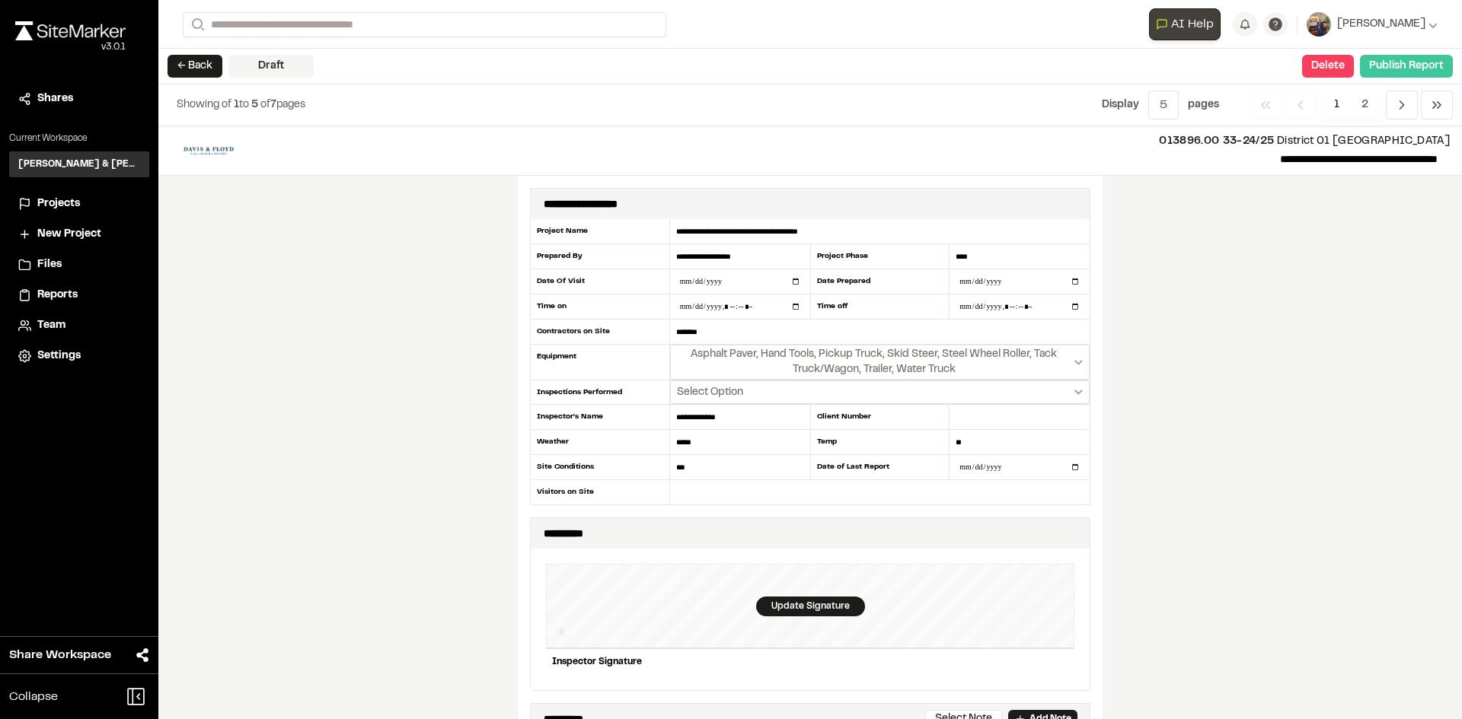
click at [1404, 69] on button "Publish Report" at bounding box center [1406, 66] width 93 height 23
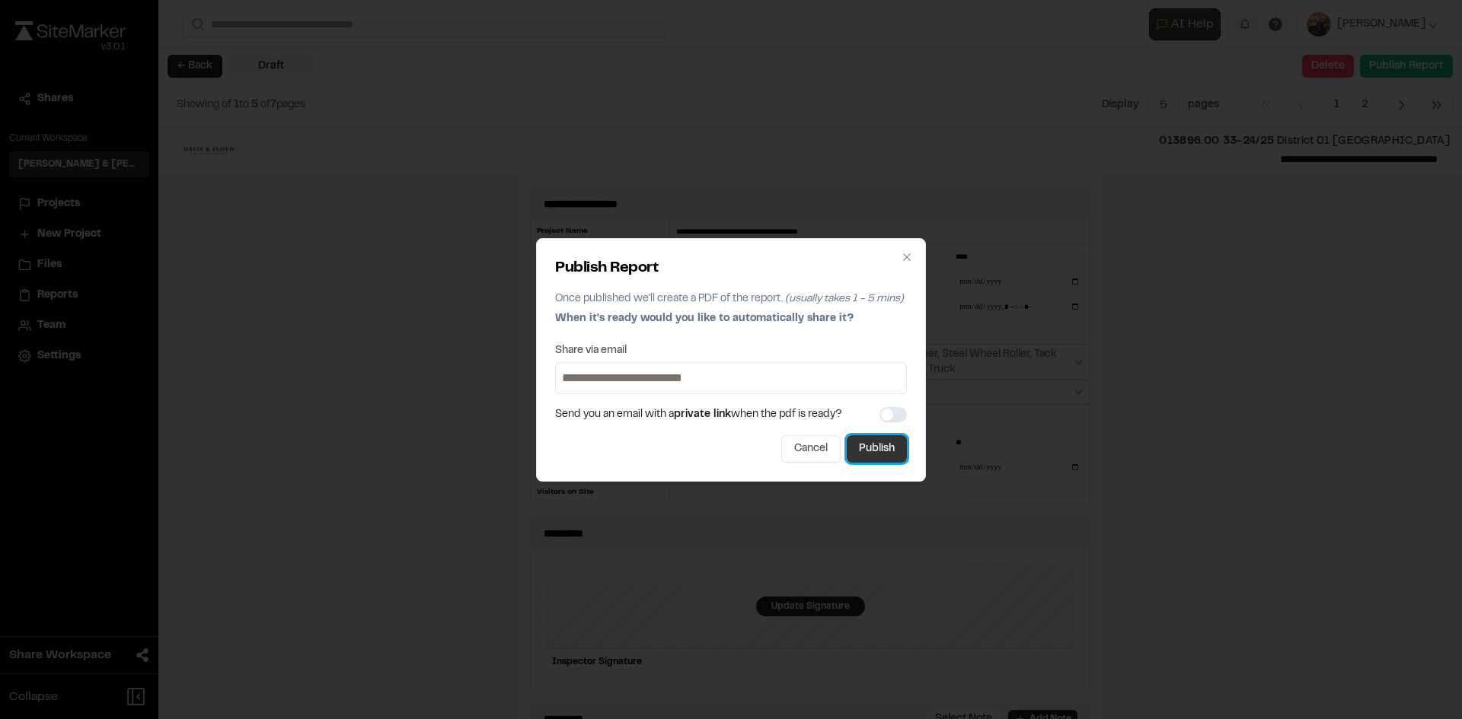
click at [896, 448] on button "Publish" at bounding box center [876, 448] width 60 height 27
